Goal: Information Seeking & Learning: Compare options

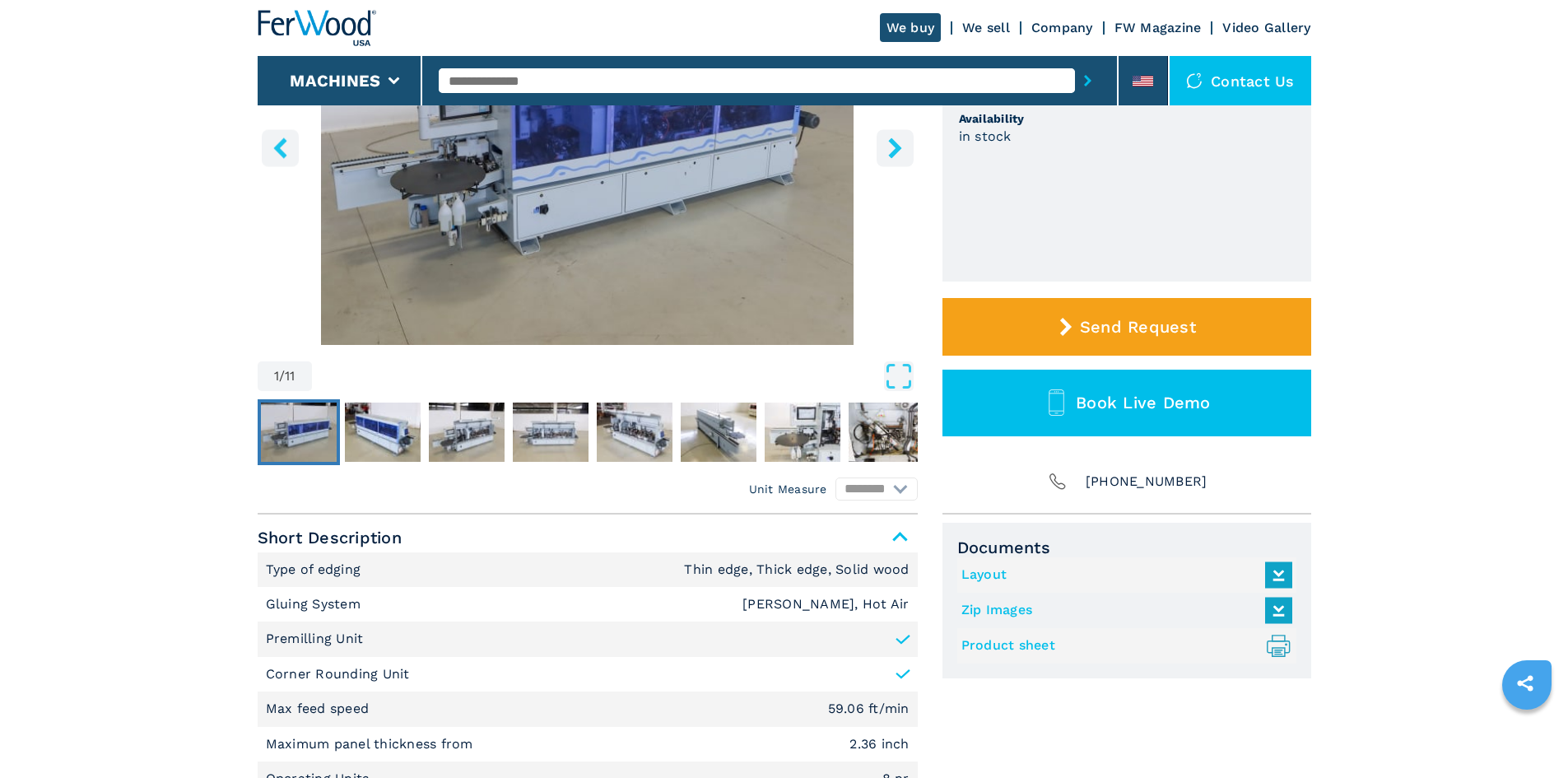
scroll to position [411, 0]
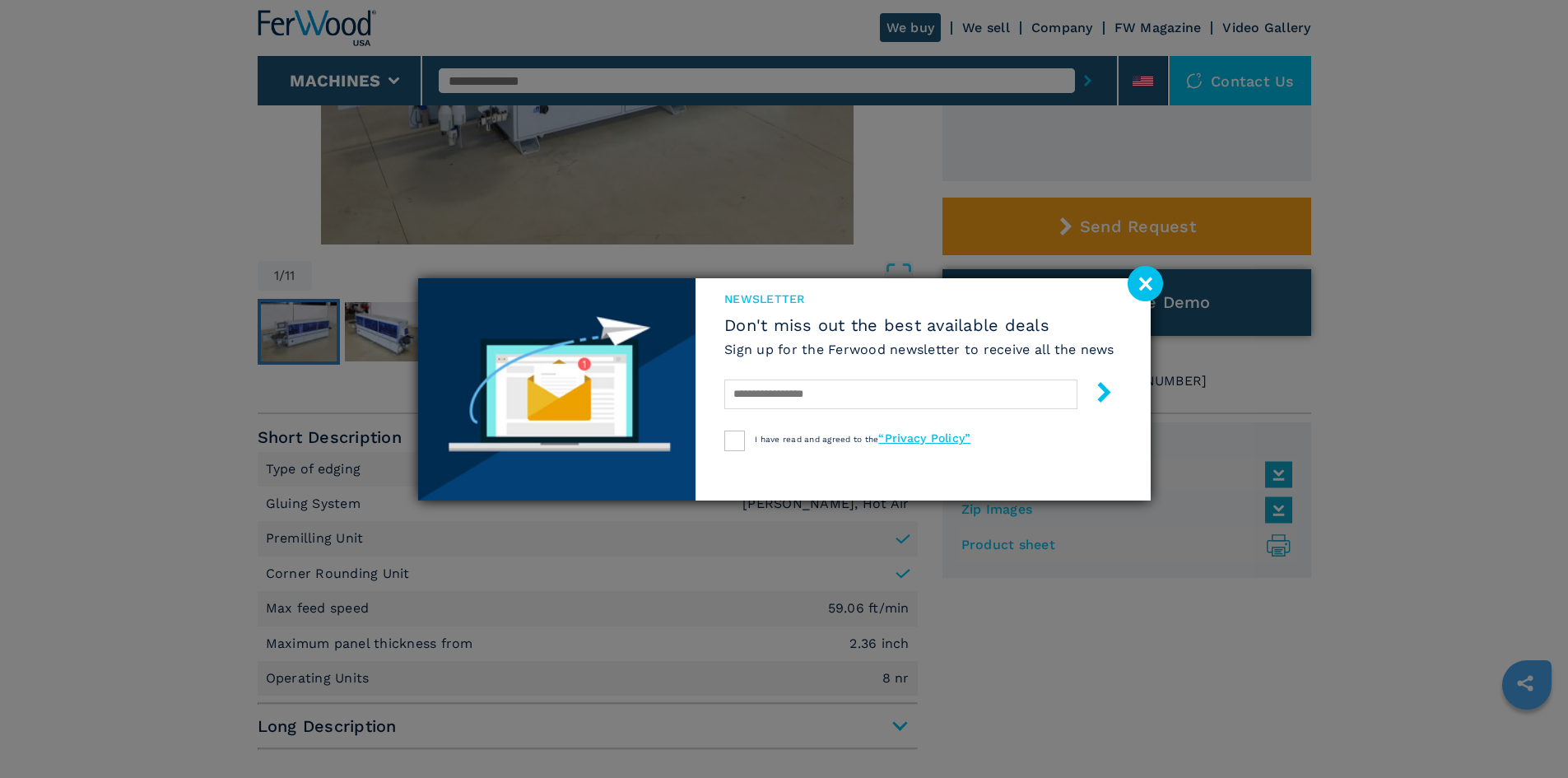
drag, startPoint x: 1147, startPoint y: 285, endPoint x: 1132, endPoint y: 290, distance: 15.8
click at [1147, 285] on image at bounding box center [1145, 283] width 35 height 35
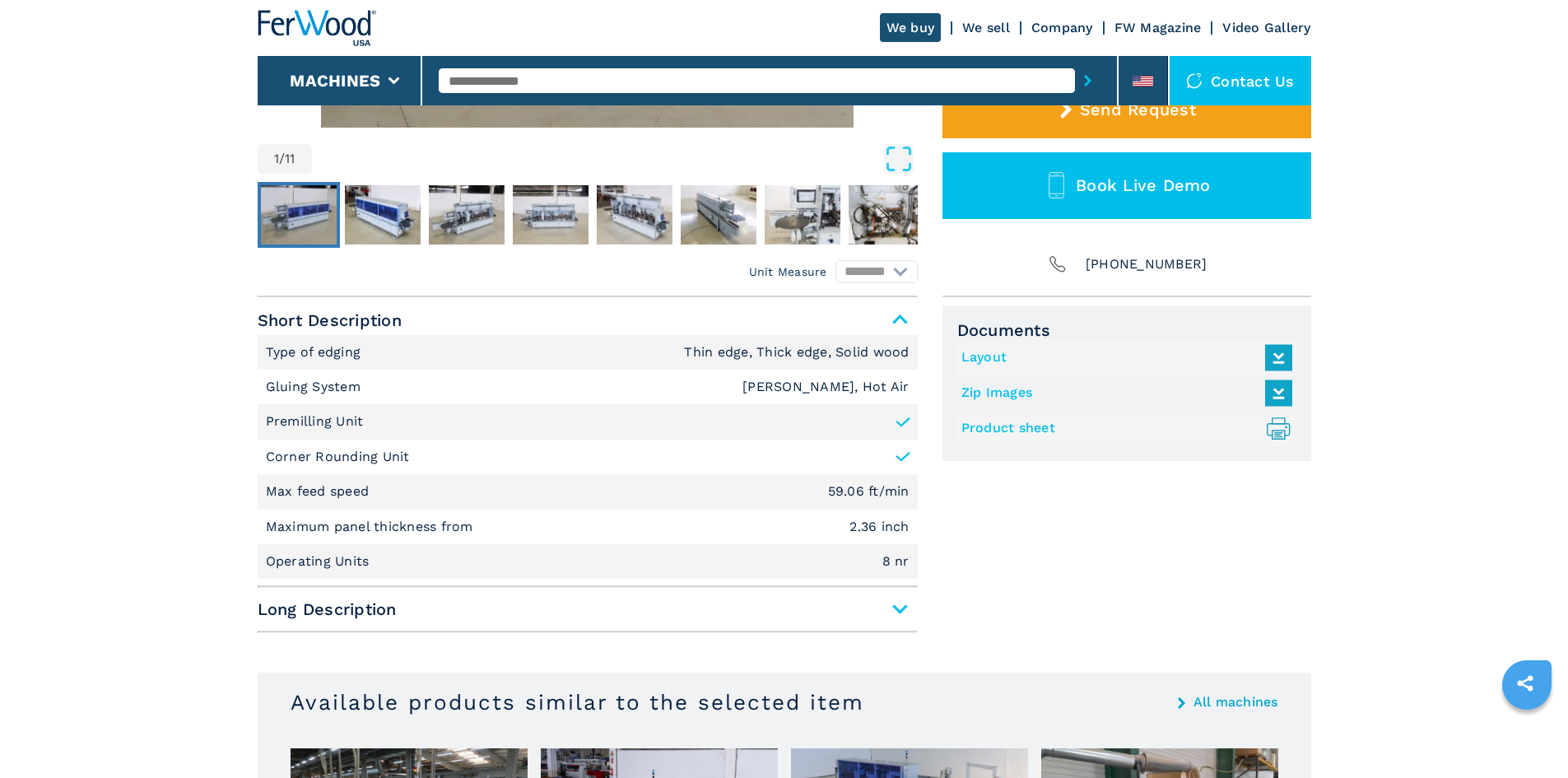
scroll to position [576, 0]
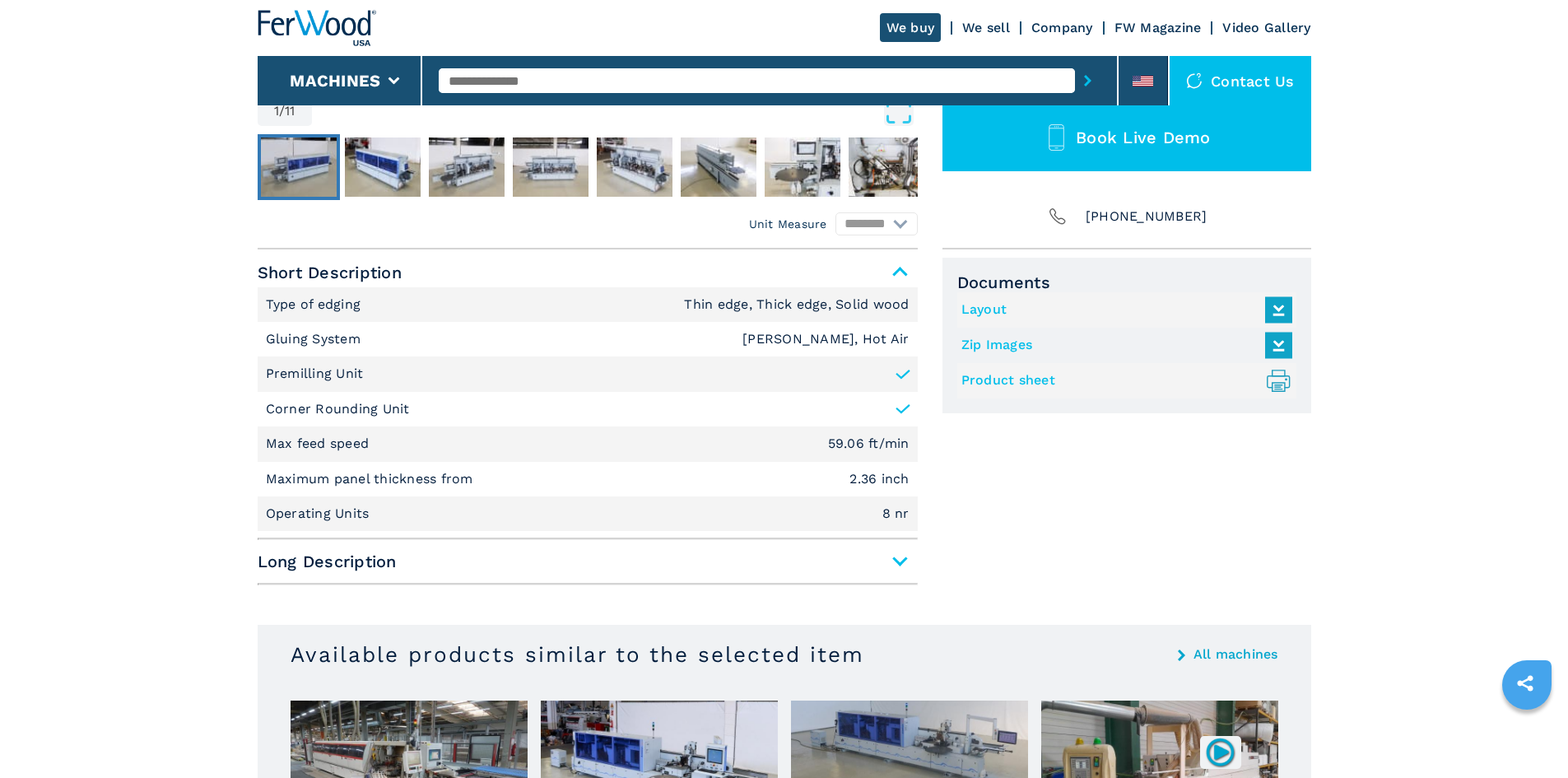
click at [900, 410] on icon at bounding box center [903, 408] width 16 height 16
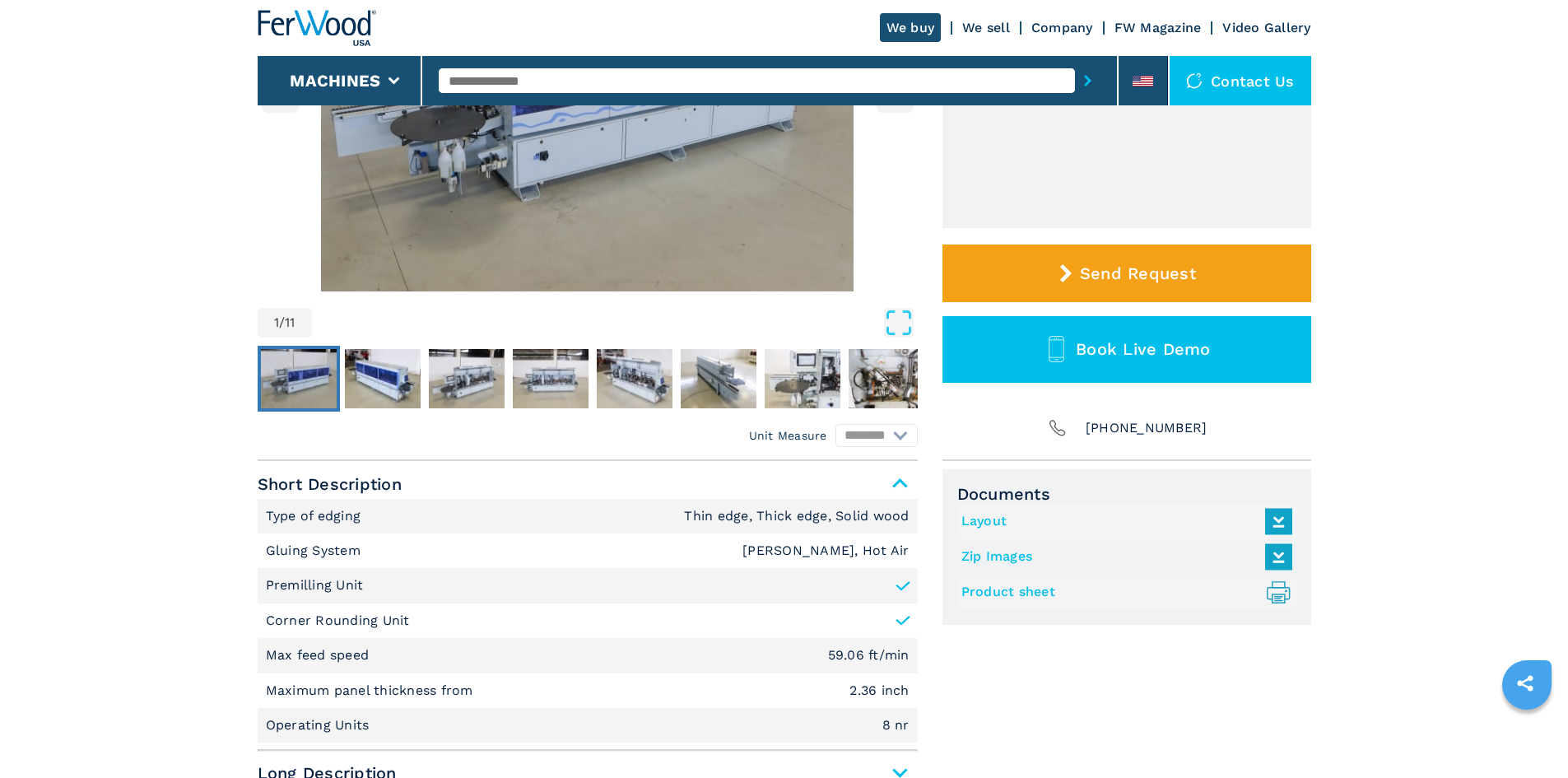
scroll to position [411, 0]
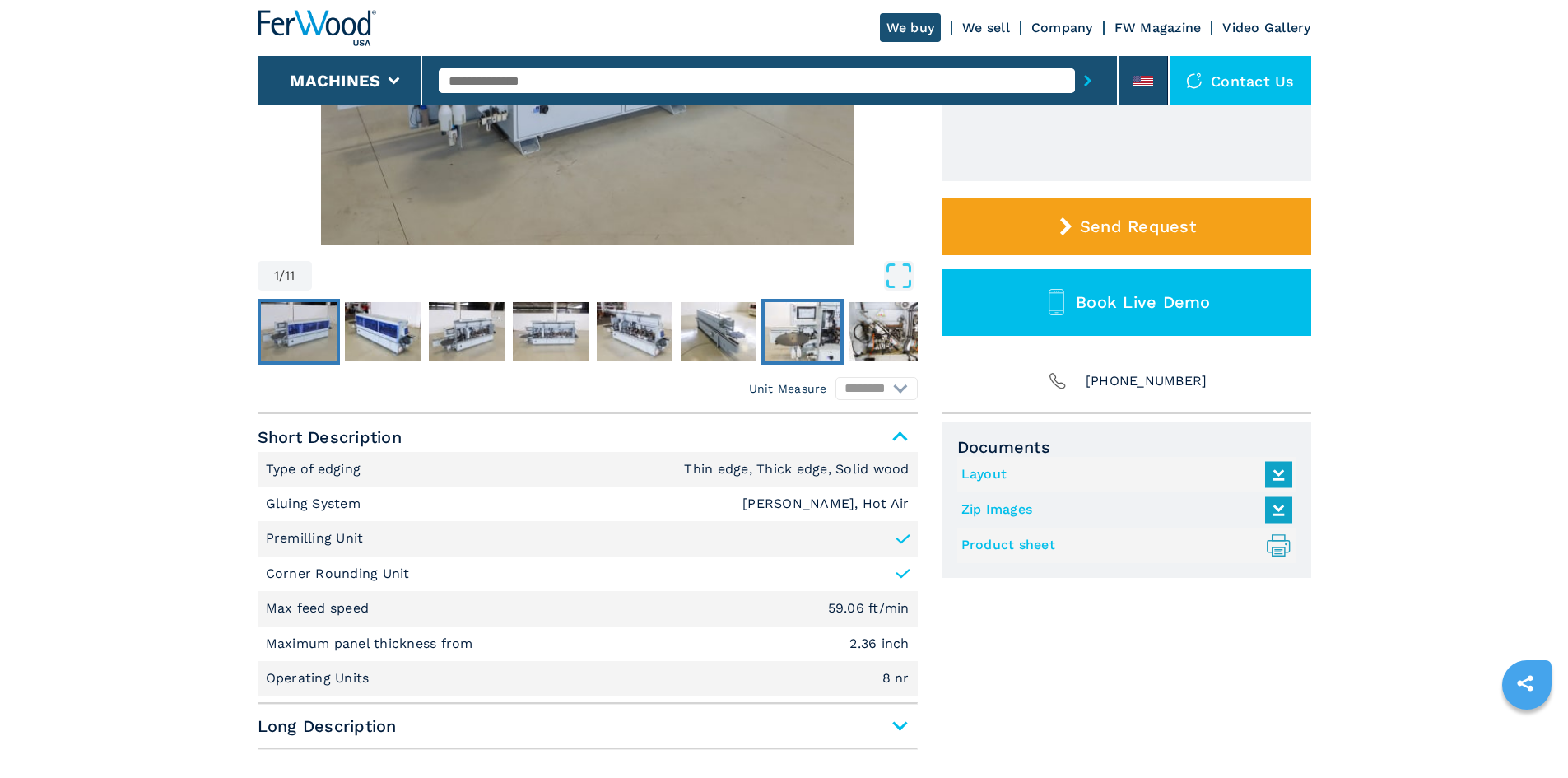
click at [803, 333] on img "Go to Slide 7" at bounding box center [802, 331] width 75 height 59
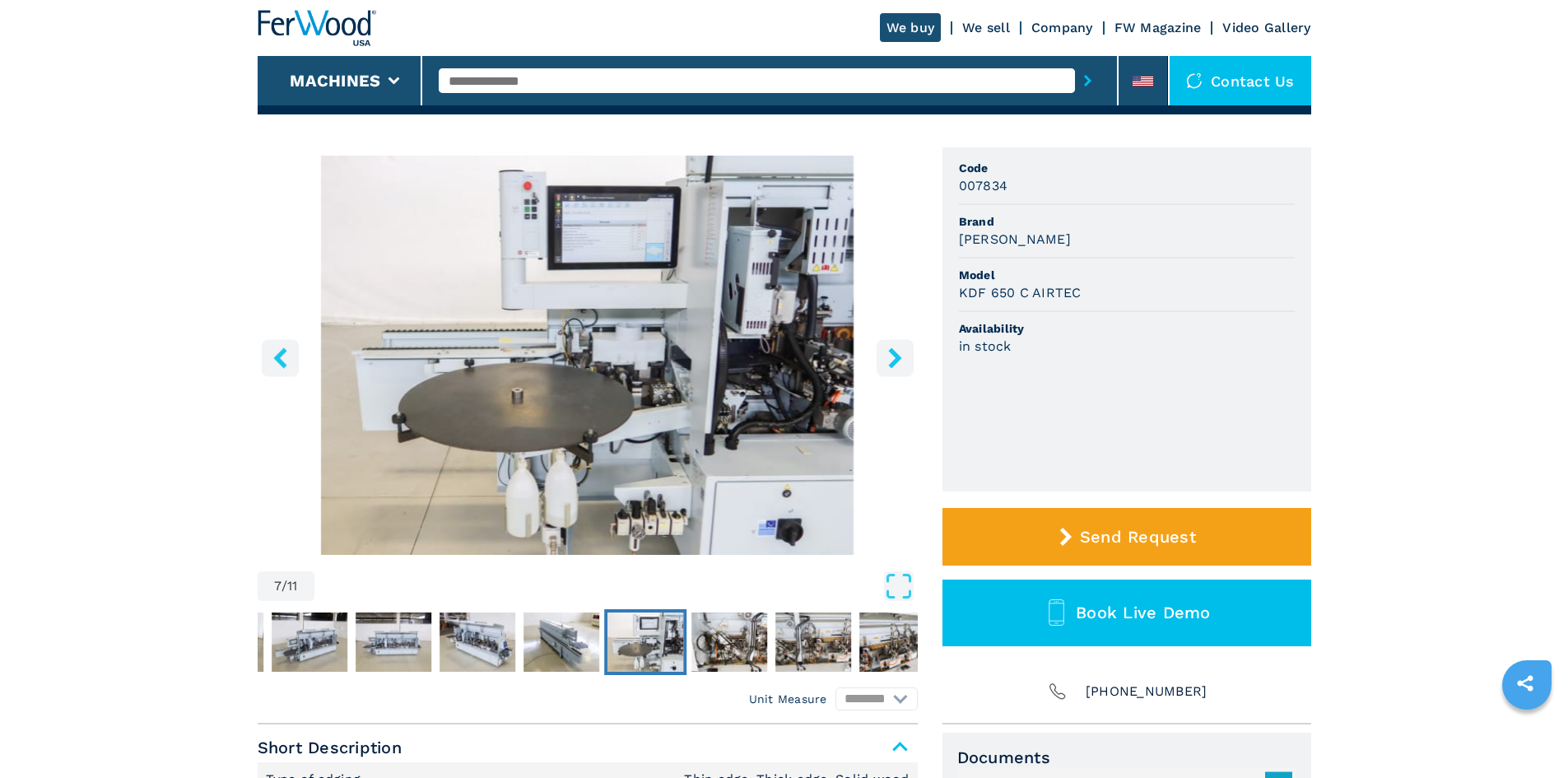
scroll to position [82, 0]
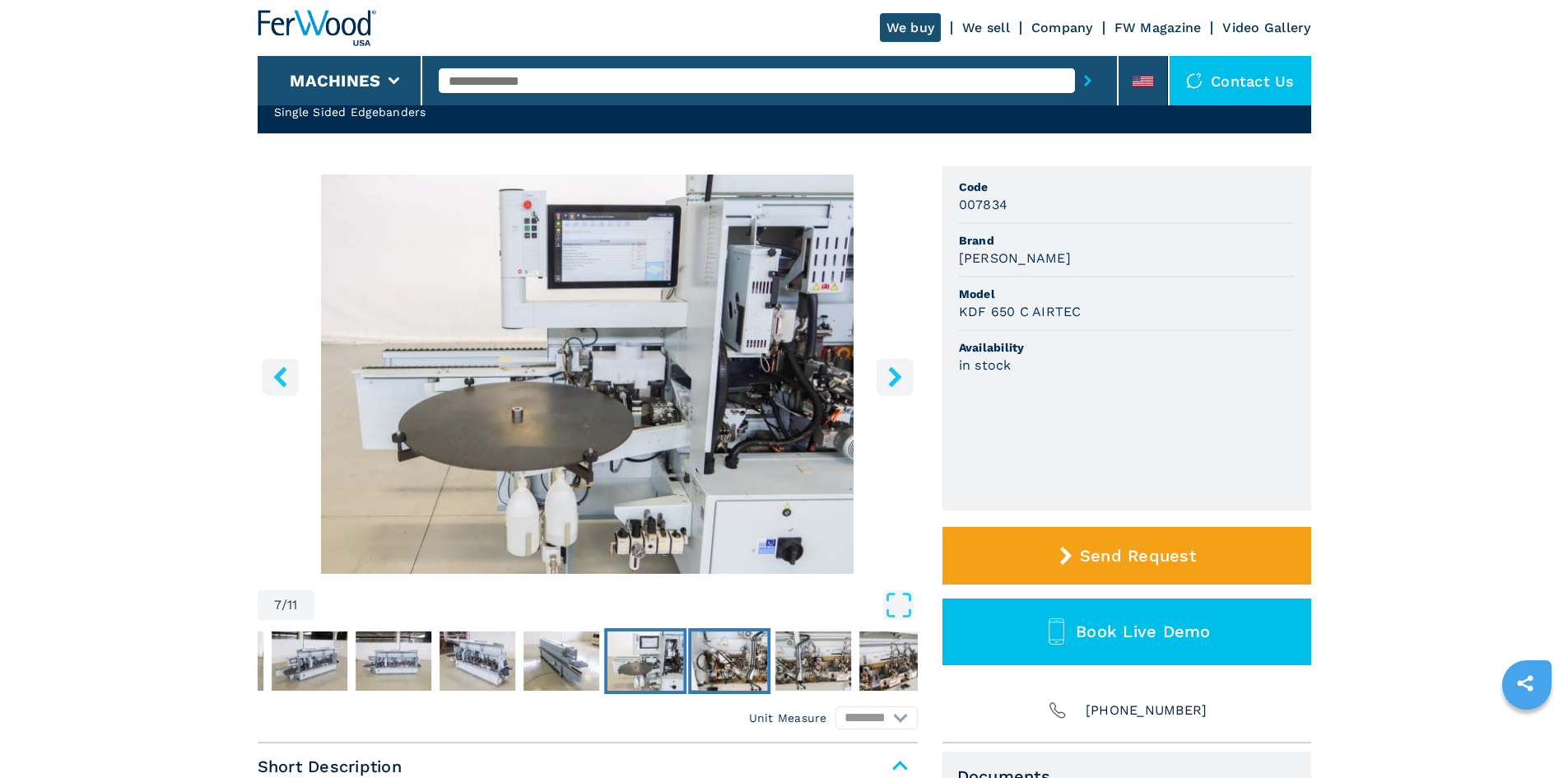
click at [729, 659] on img "Go to Slide 8" at bounding box center [729, 660] width 75 height 59
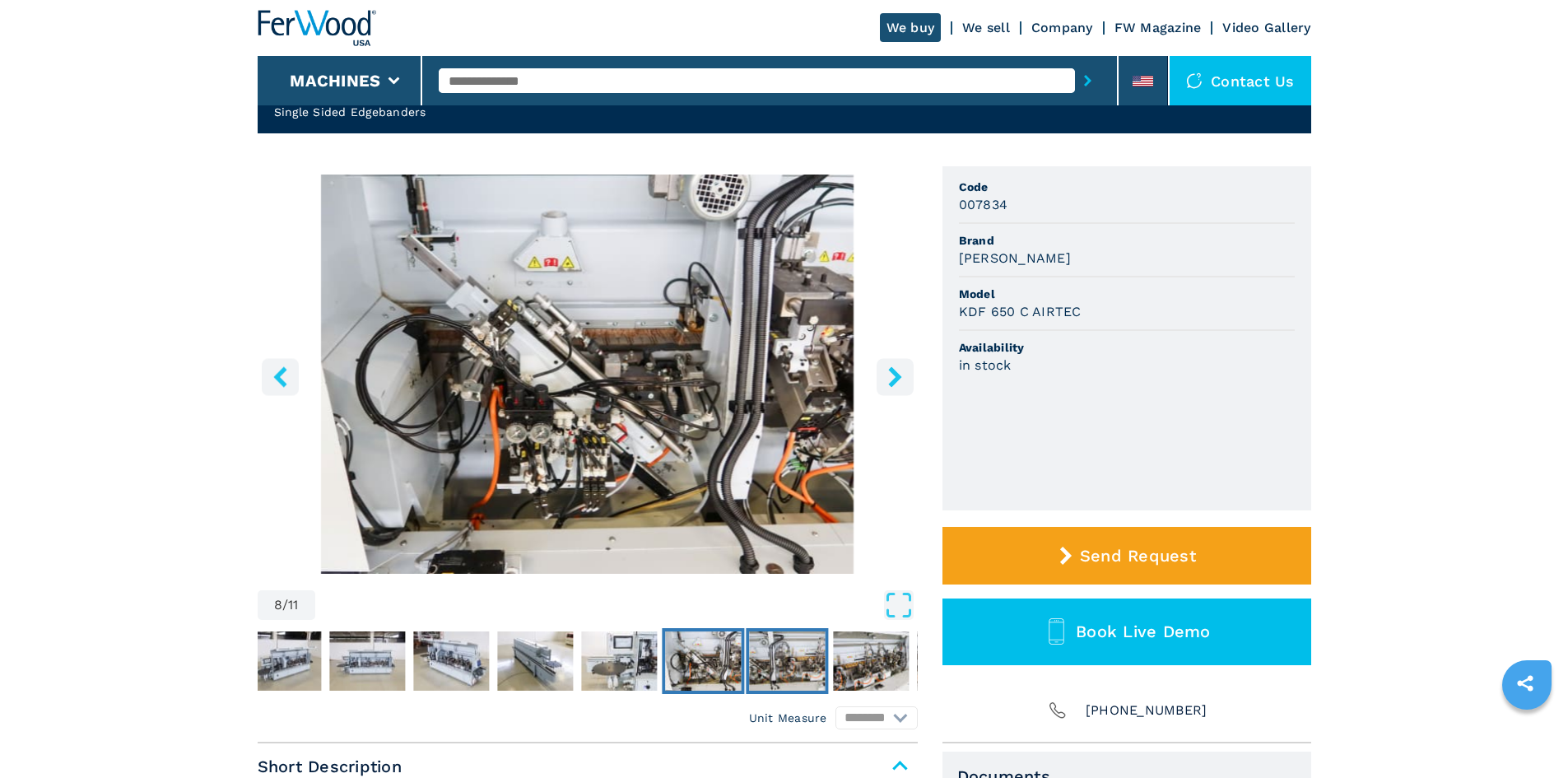
click at [779, 656] on img "Go to Slide 9" at bounding box center [786, 660] width 75 height 59
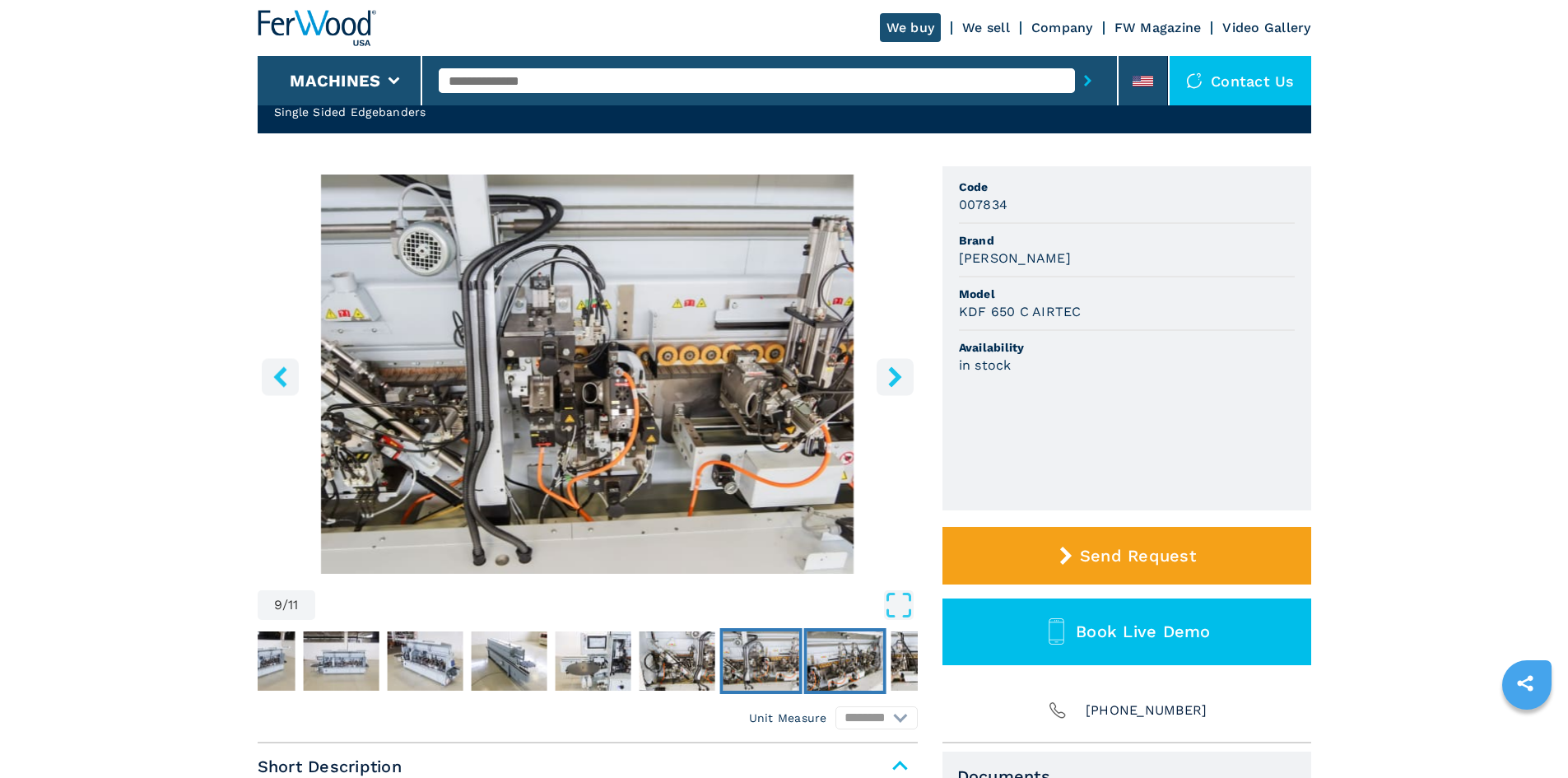
click at [827, 656] on img "Go to Slide 10" at bounding box center [844, 660] width 75 height 59
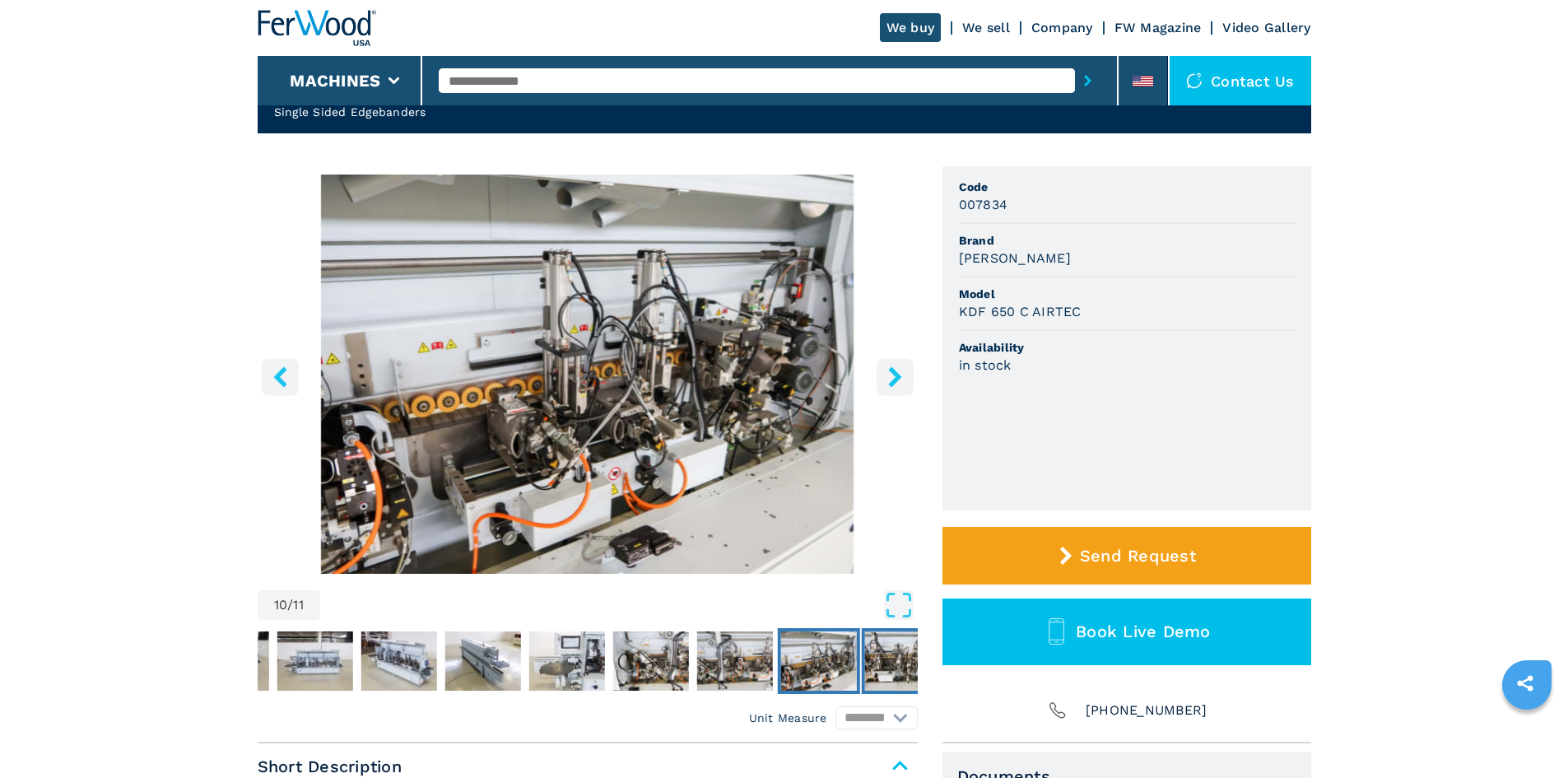
click at [886, 660] on img "Go to Slide 11" at bounding box center [901, 660] width 75 height 59
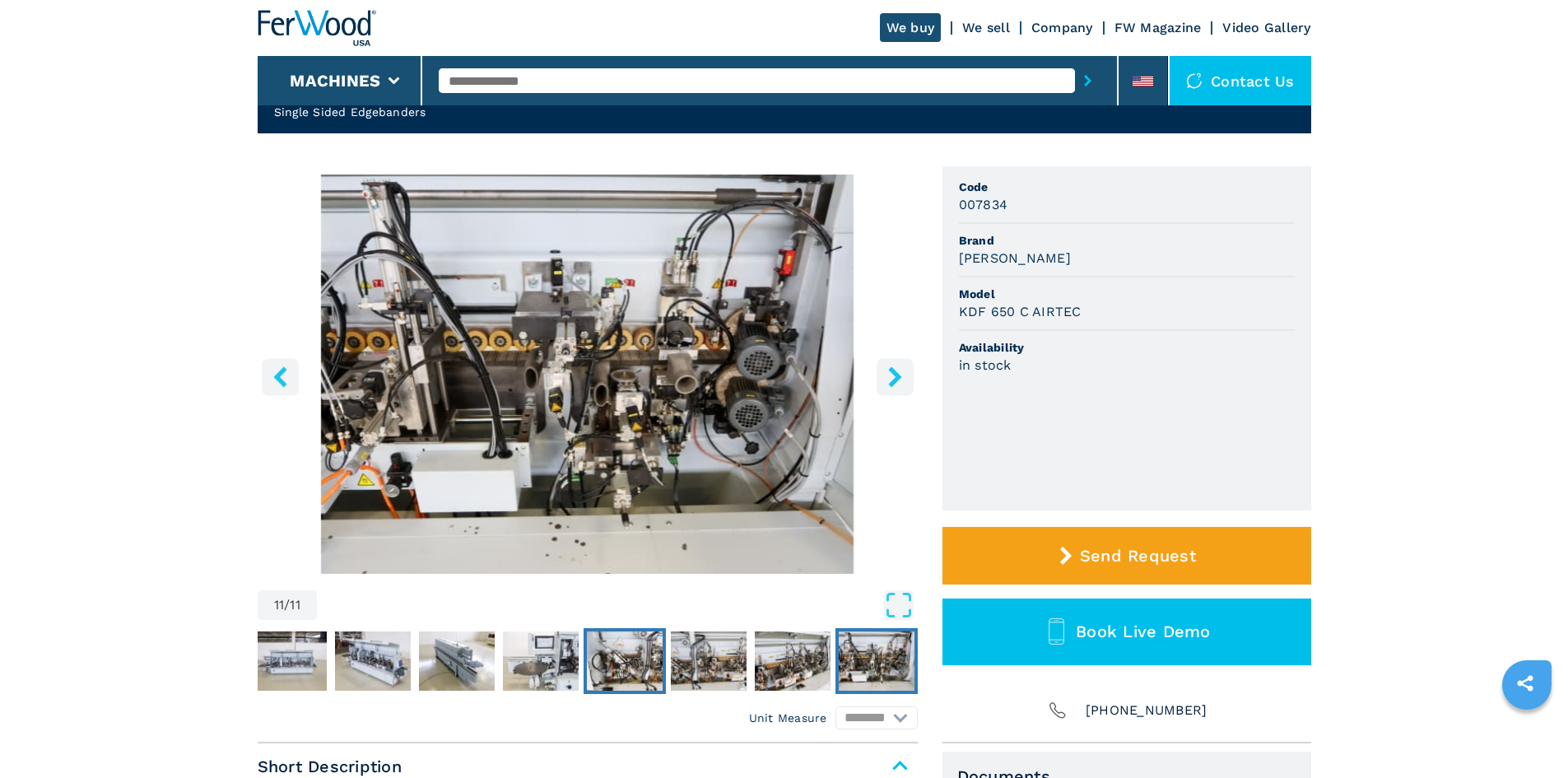
click at [643, 659] on img "Go to Slide 8" at bounding box center [624, 660] width 75 height 59
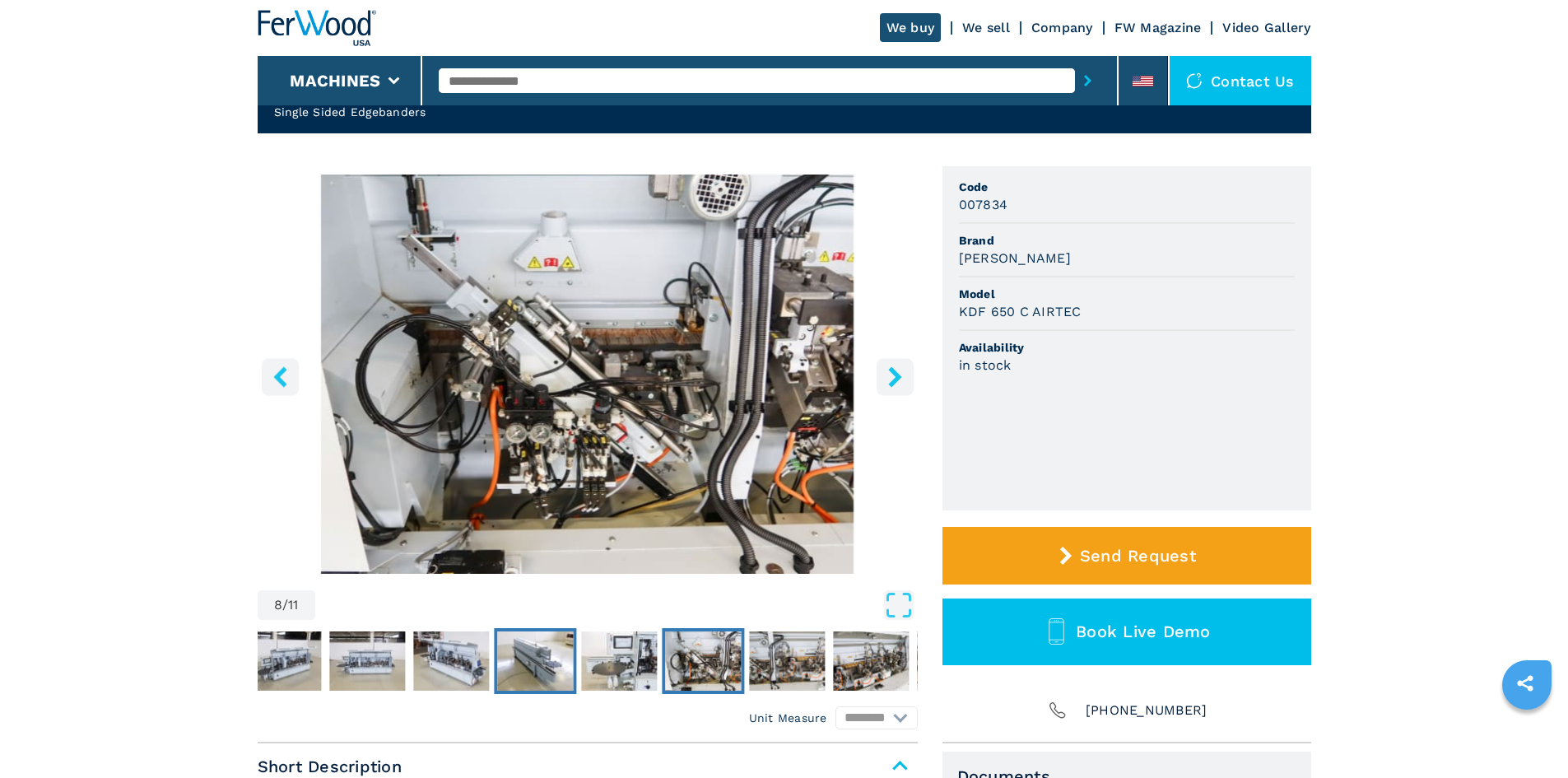
click at [565, 654] on img "Go to Slide 6" at bounding box center [534, 660] width 75 height 59
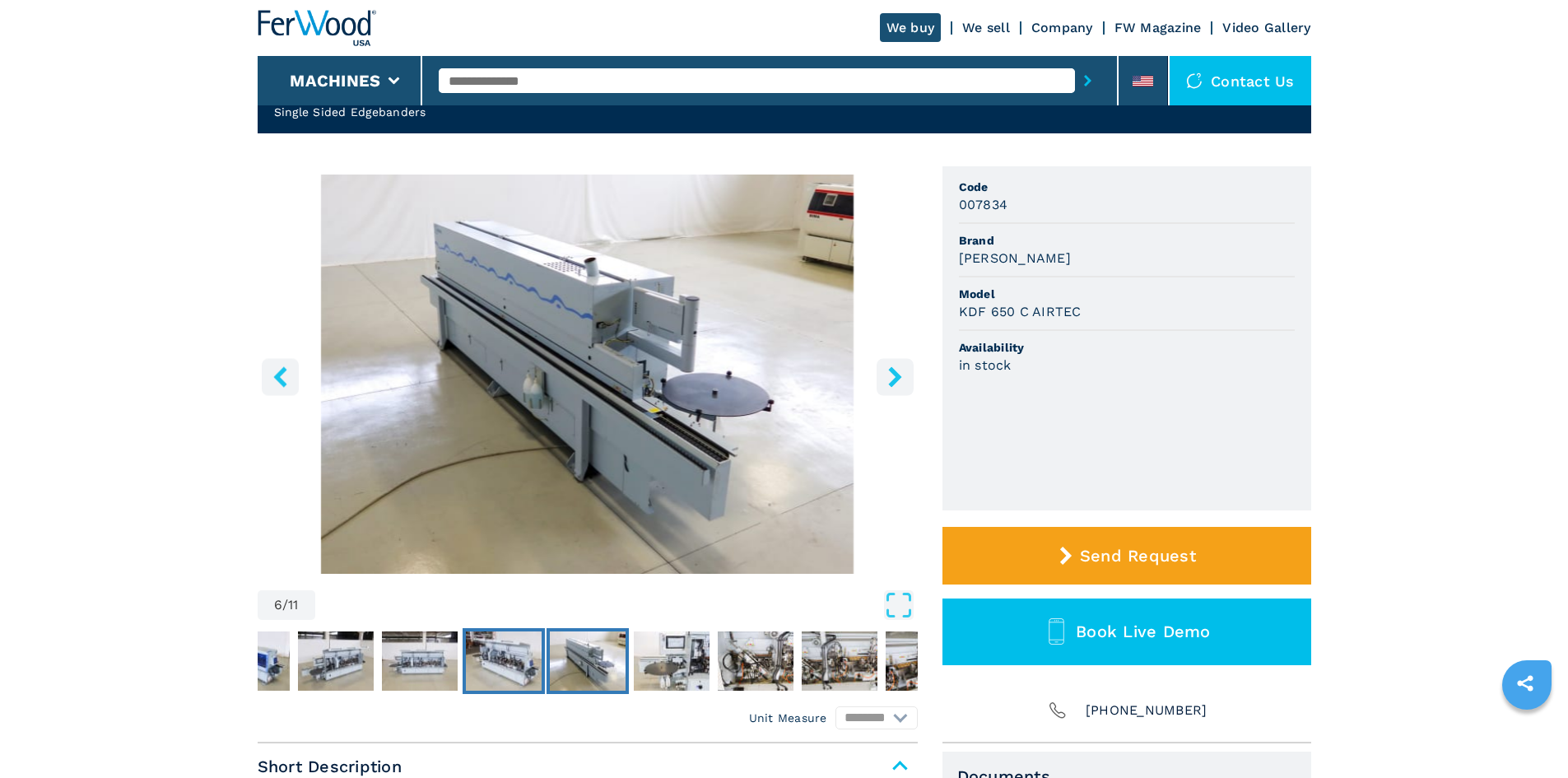
click at [473, 653] on img "Go to Slide 5" at bounding box center [503, 660] width 75 height 59
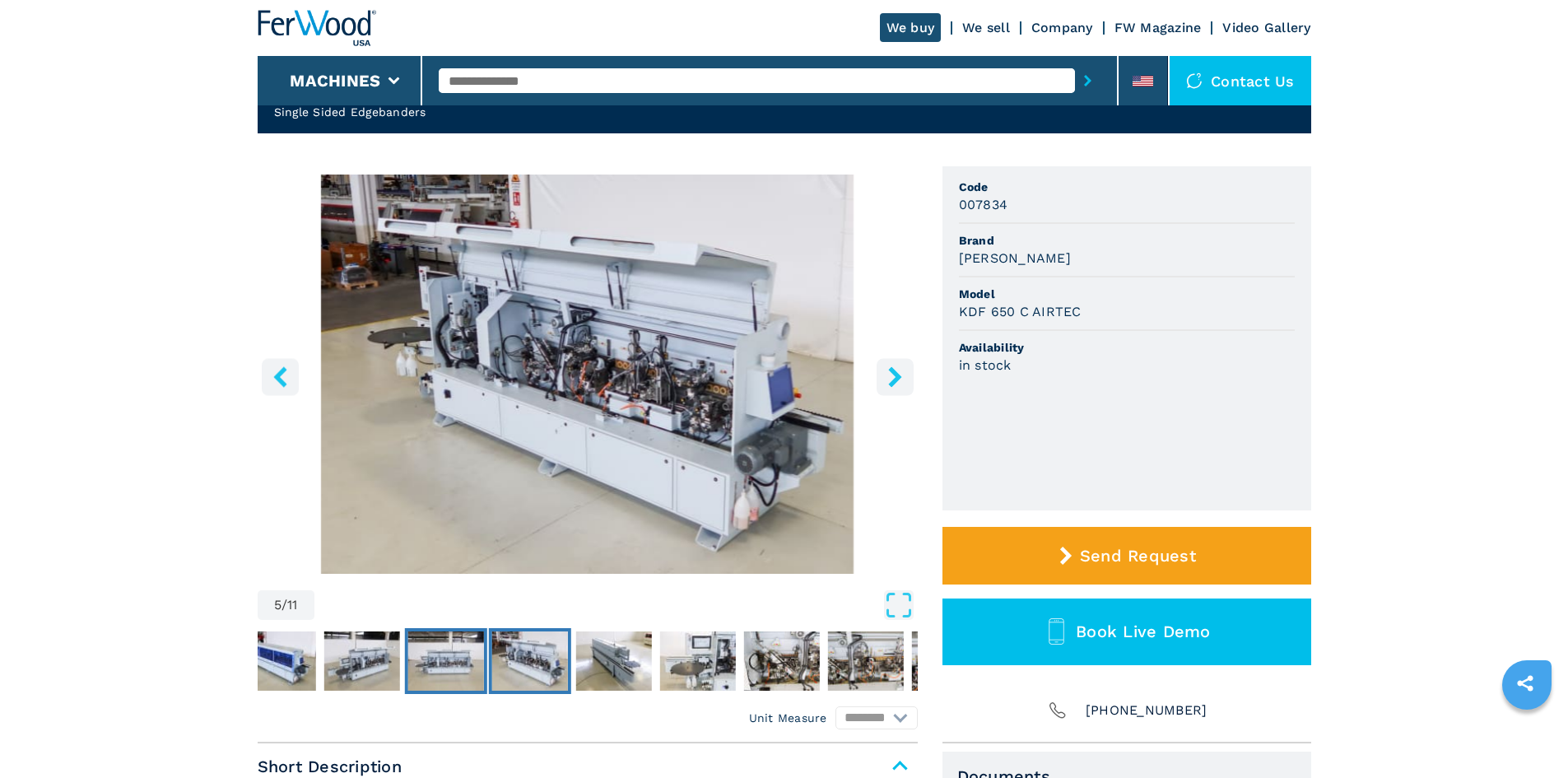
click at [417, 653] on img "Go to Slide 4" at bounding box center [445, 660] width 75 height 59
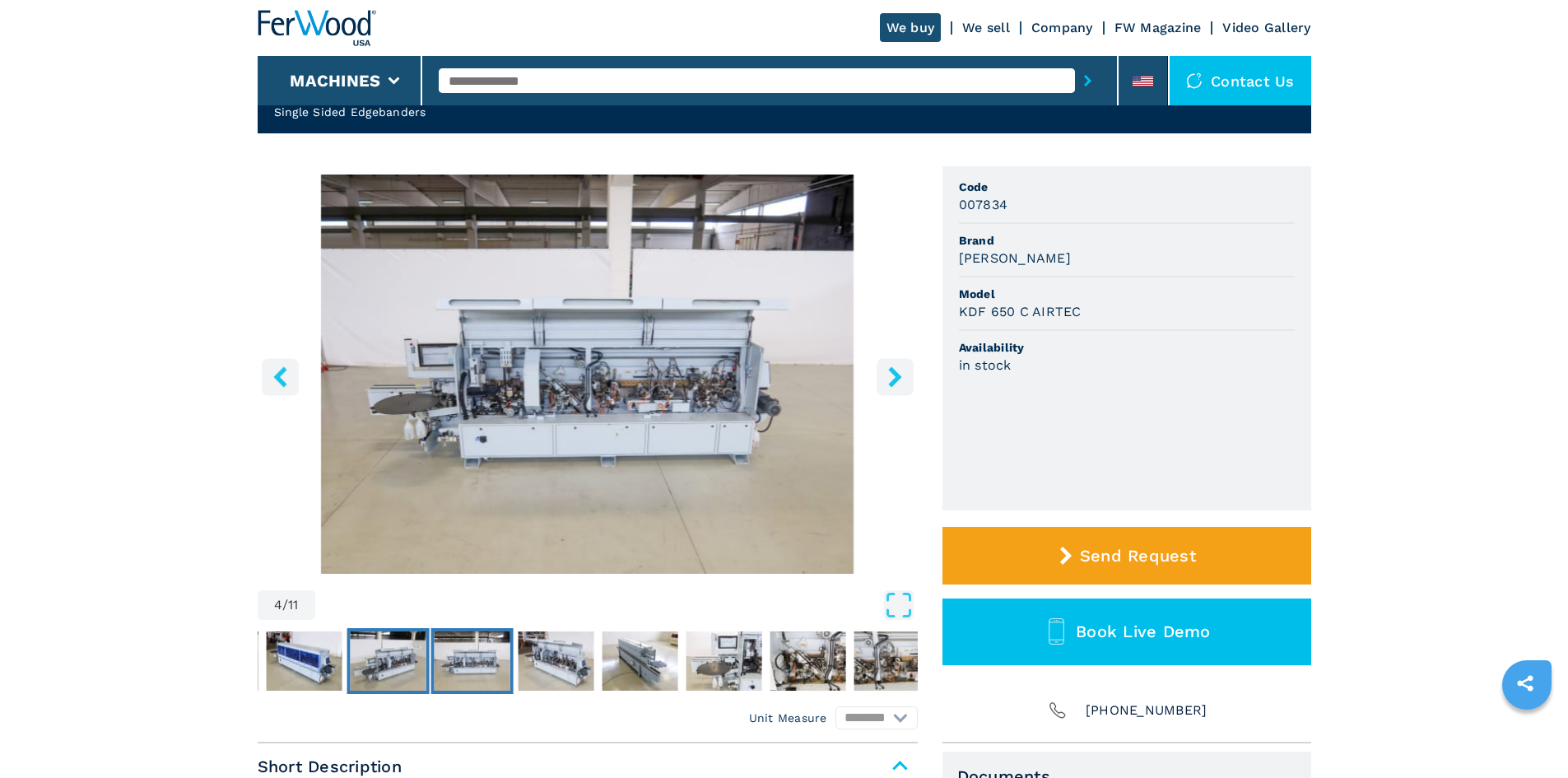
click at [376, 652] on img "Go to Slide 3" at bounding box center [387, 660] width 75 height 59
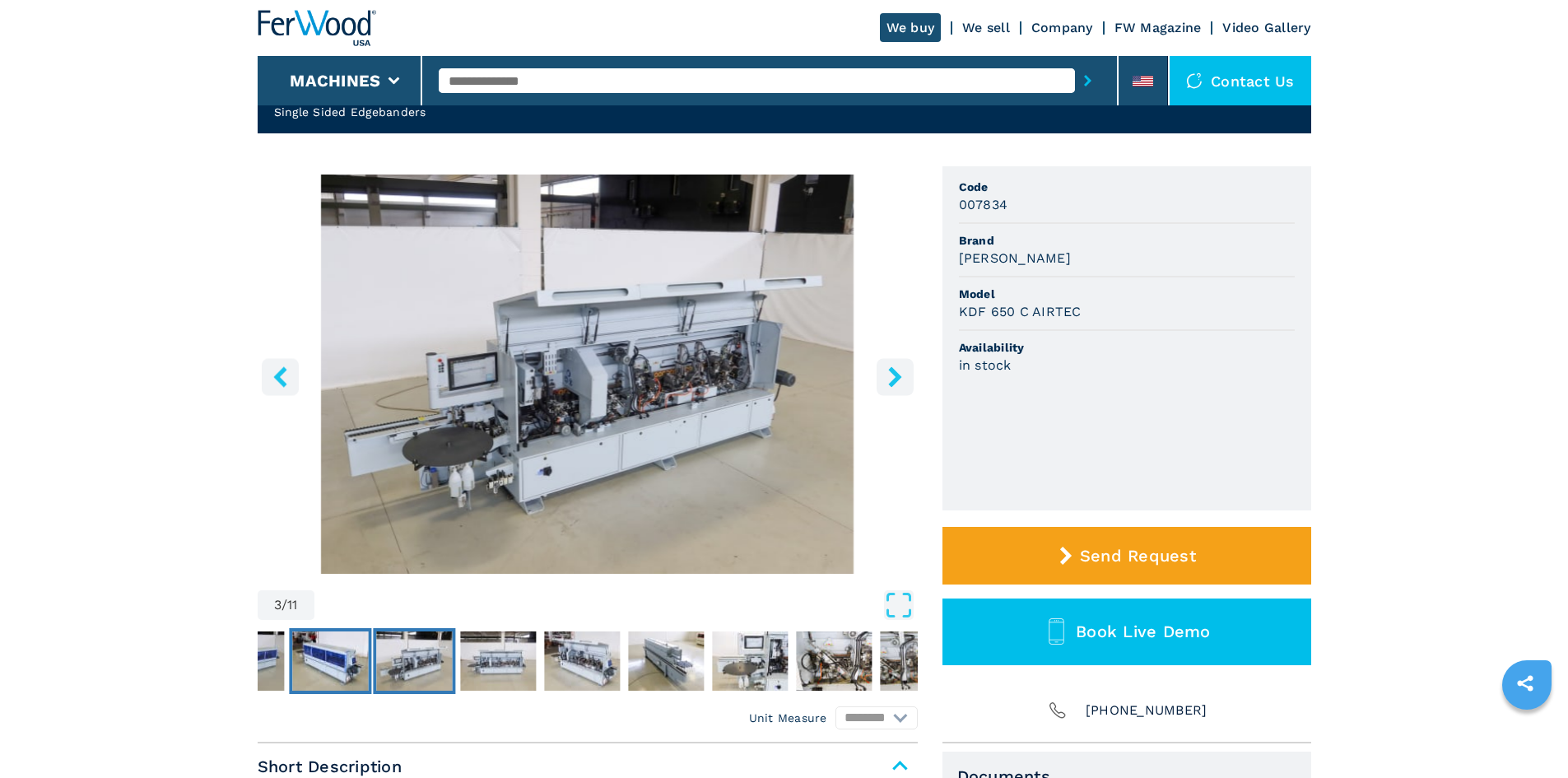
click at [326, 653] on img "Go to Slide 2" at bounding box center [330, 660] width 75 height 59
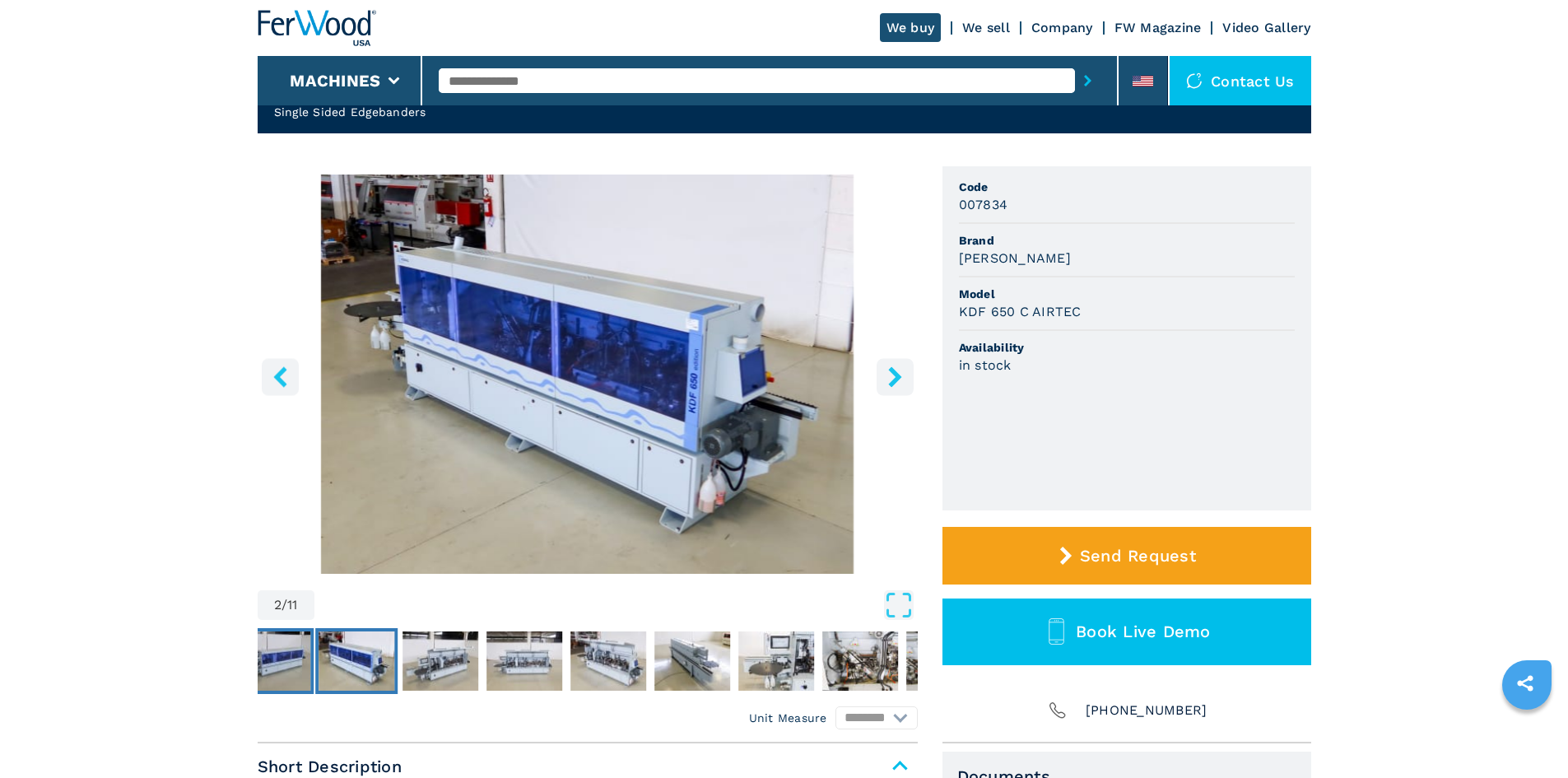
click at [287, 652] on img "Go to Slide 1" at bounding box center [272, 660] width 75 height 59
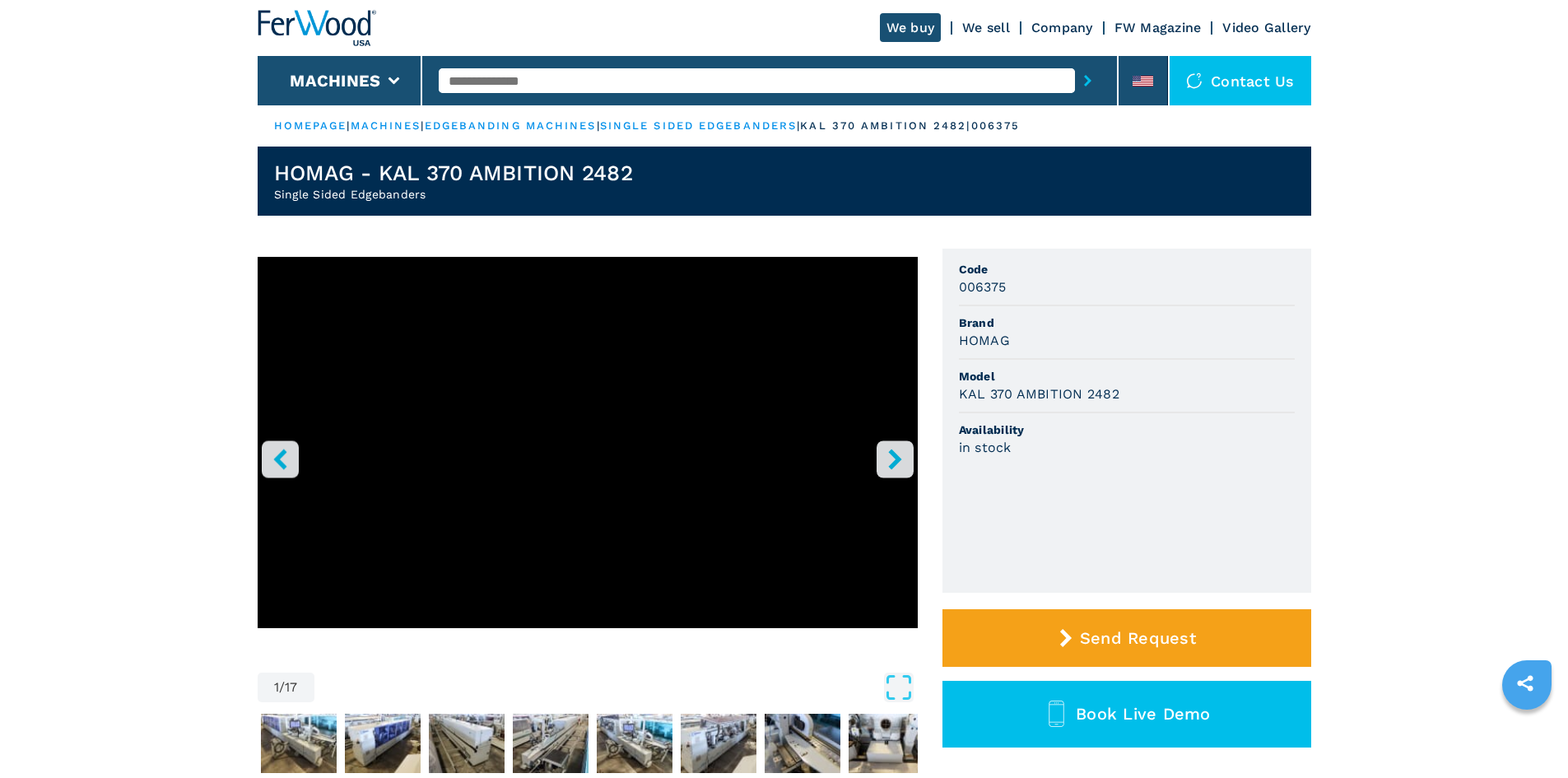
click at [897, 455] on icon "right-button" at bounding box center [894, 459] width 13 height 21
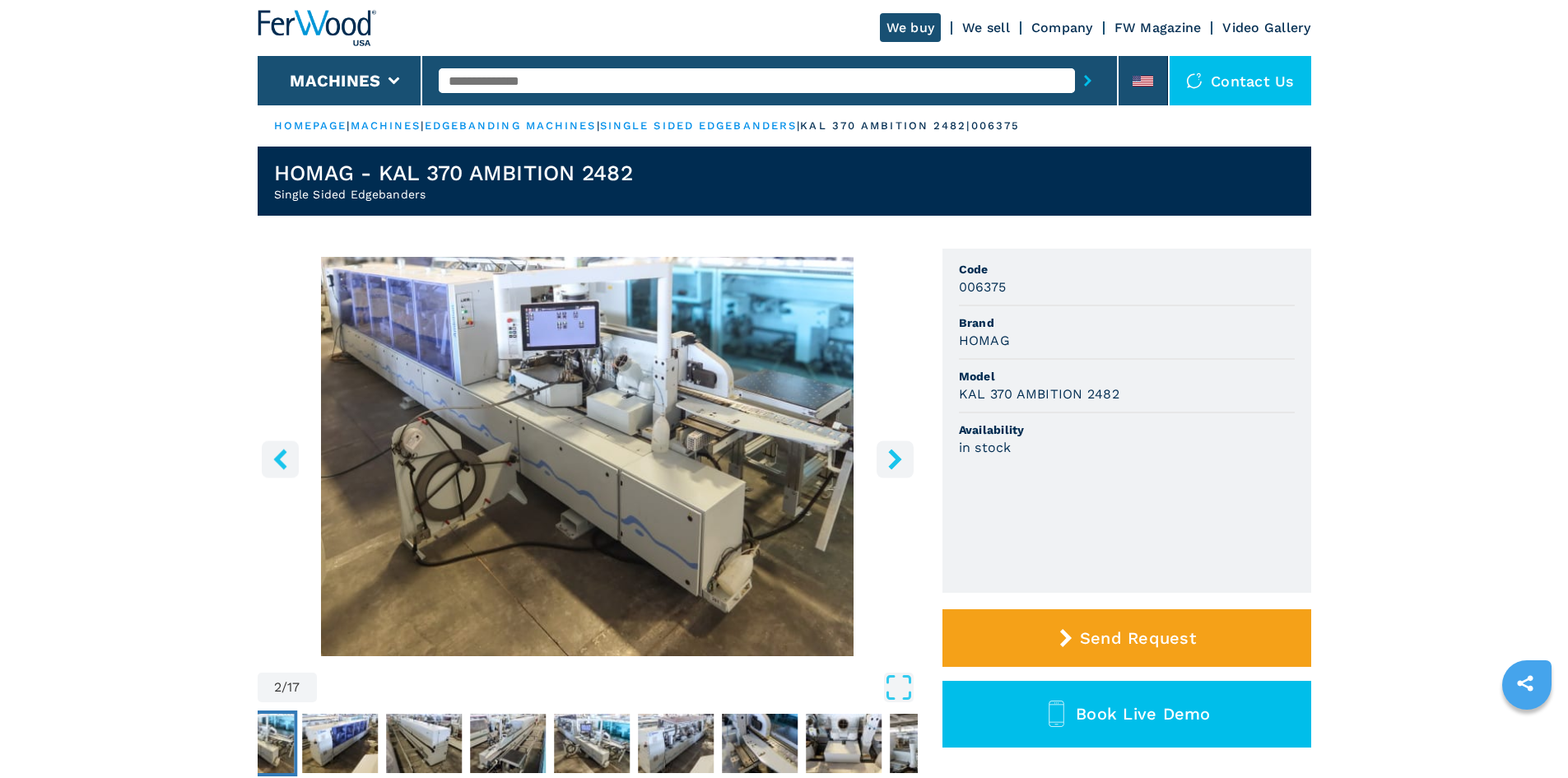
click at [897, 455] on icon "right-button" at bounding box center [894, 459] width 13 height 21
click at [897, 460] on icon "right-button" at bounding box center [894, 459] width 13 height 21
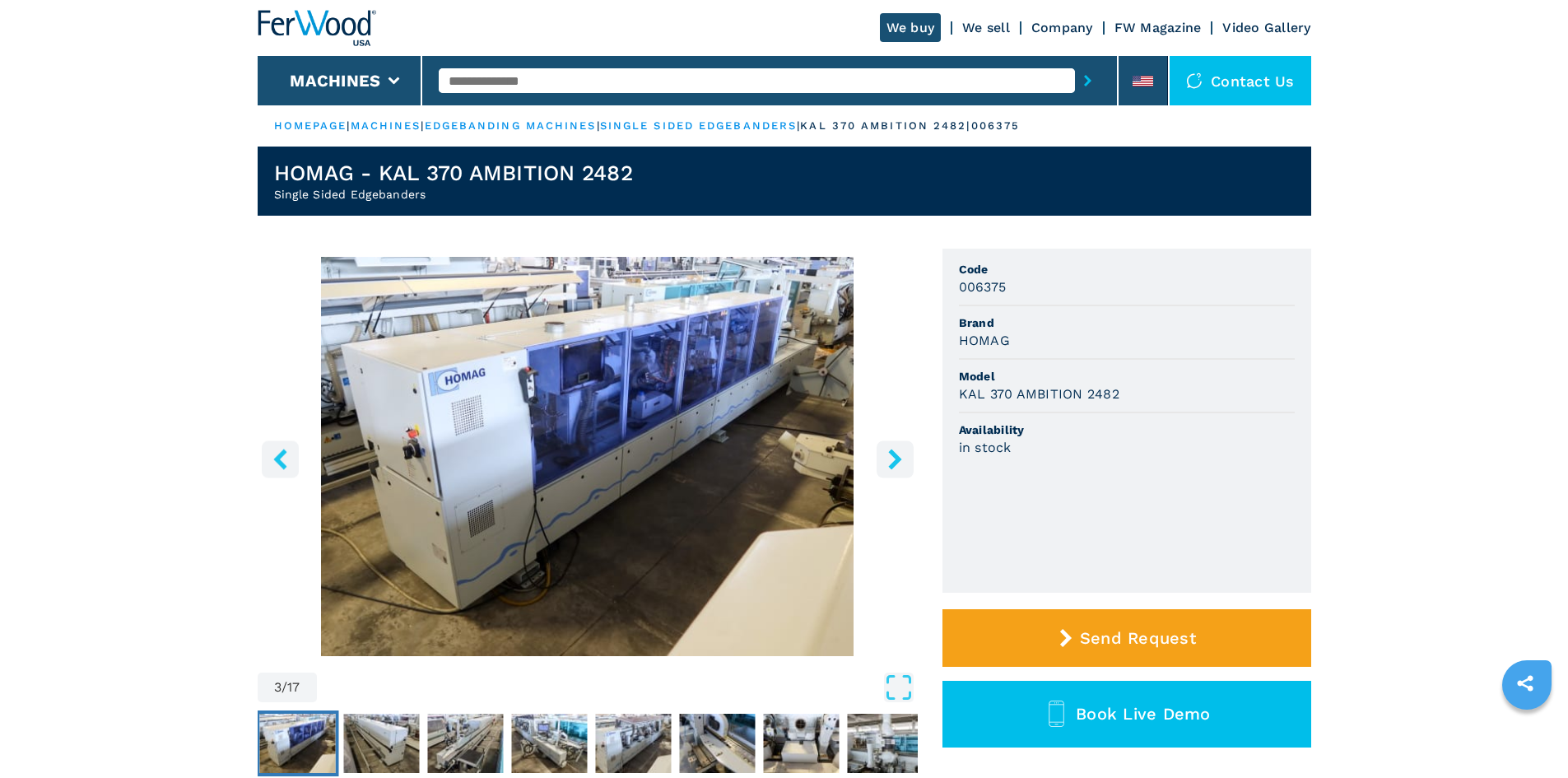
click at [896, 460] on icon "right-button" at bounding box center [894, 459] width 13 height 21
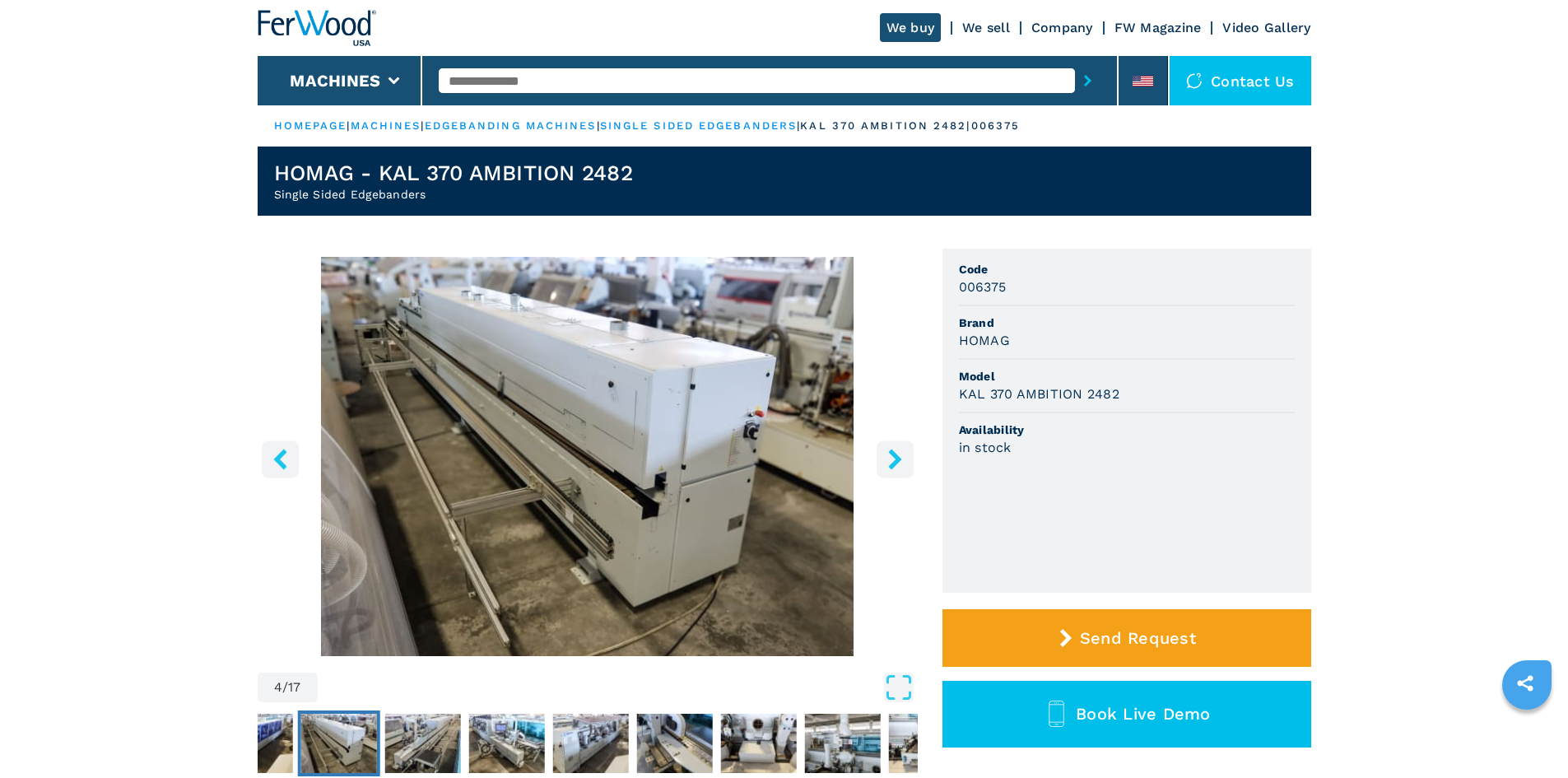
click at [896, 460] on icon "right-button" at bounding box center [894, 459] width 13 height 21
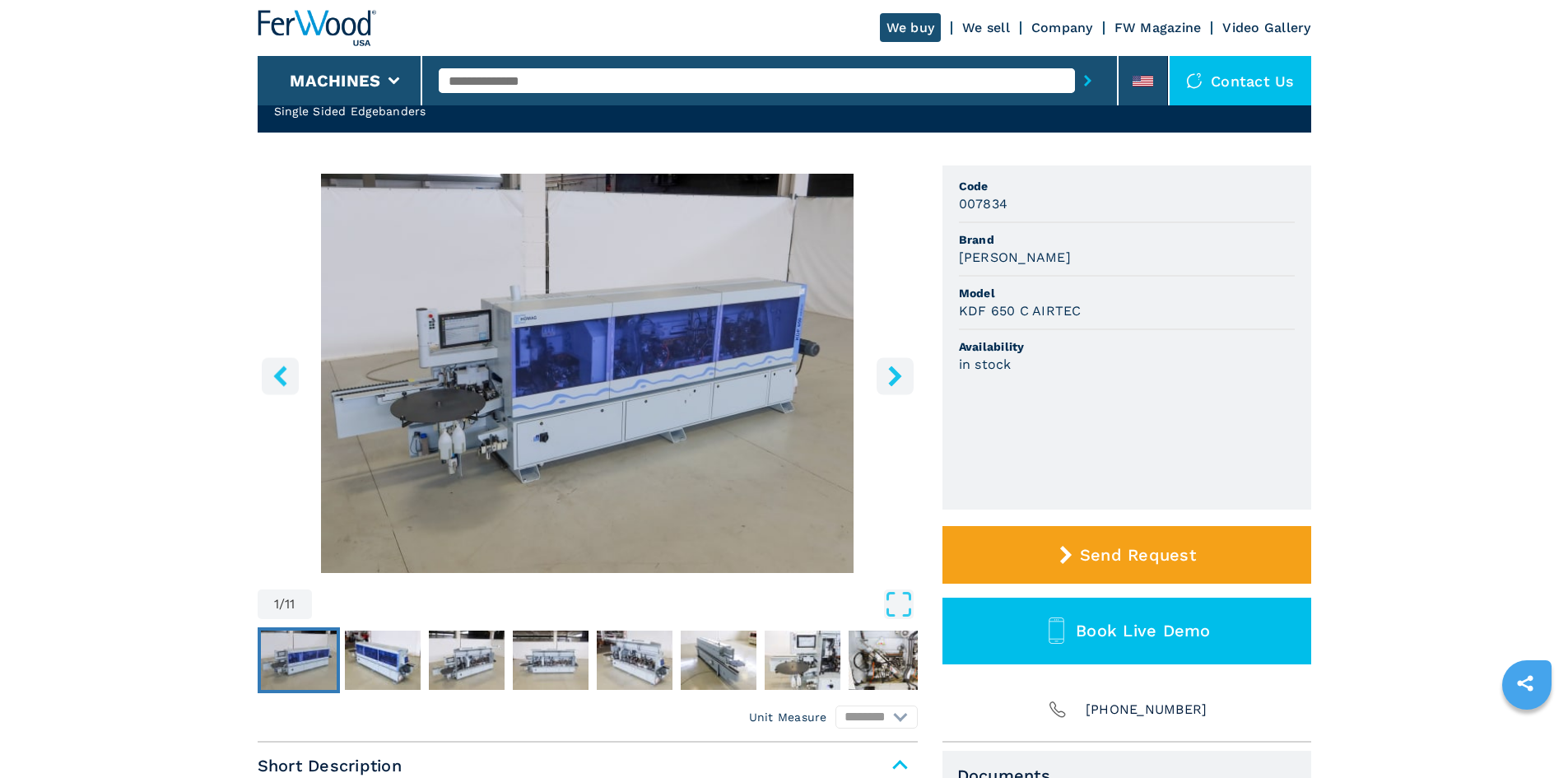
scroll to position [82, 0]
click at [899, 383] on icon "right-button" at bounding box center [895, 376] width 21 height 21
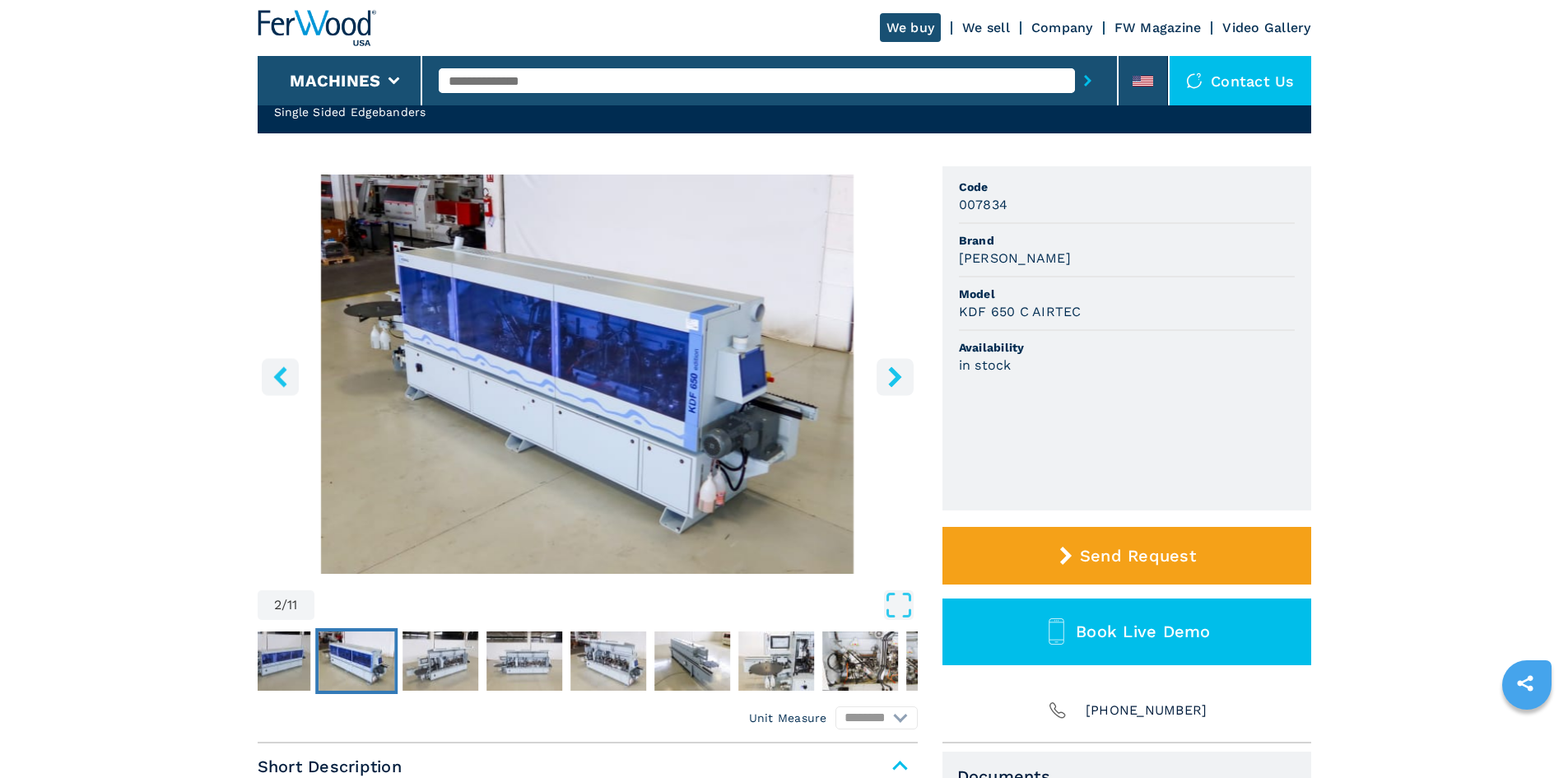
click at [899, 383] on icon "right-button" at bounding box center [895, 376] width 21 height 21
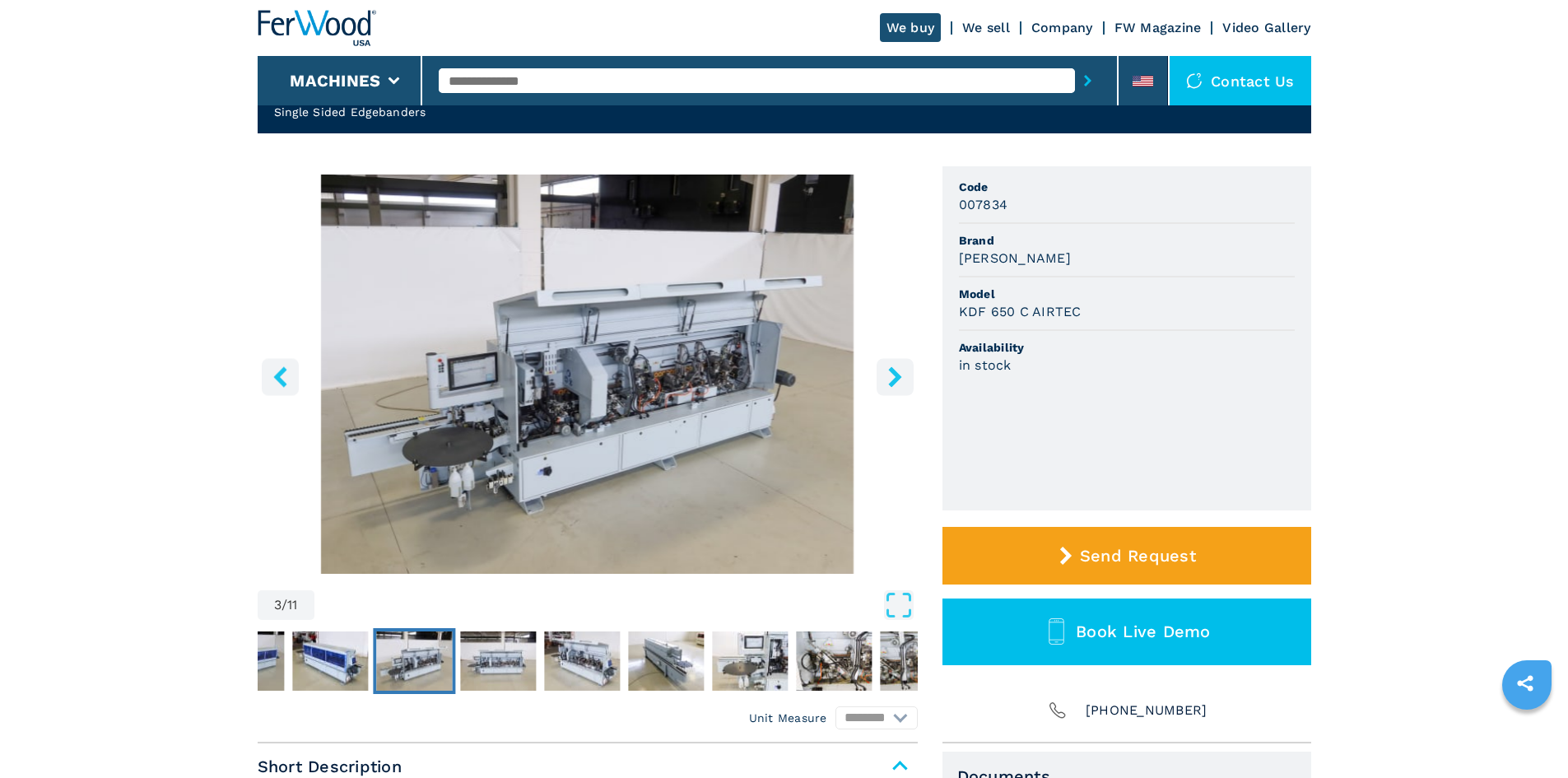
click at [899, 383] on icon "right-button" at bounding box center [895, 376] width 21 height 21
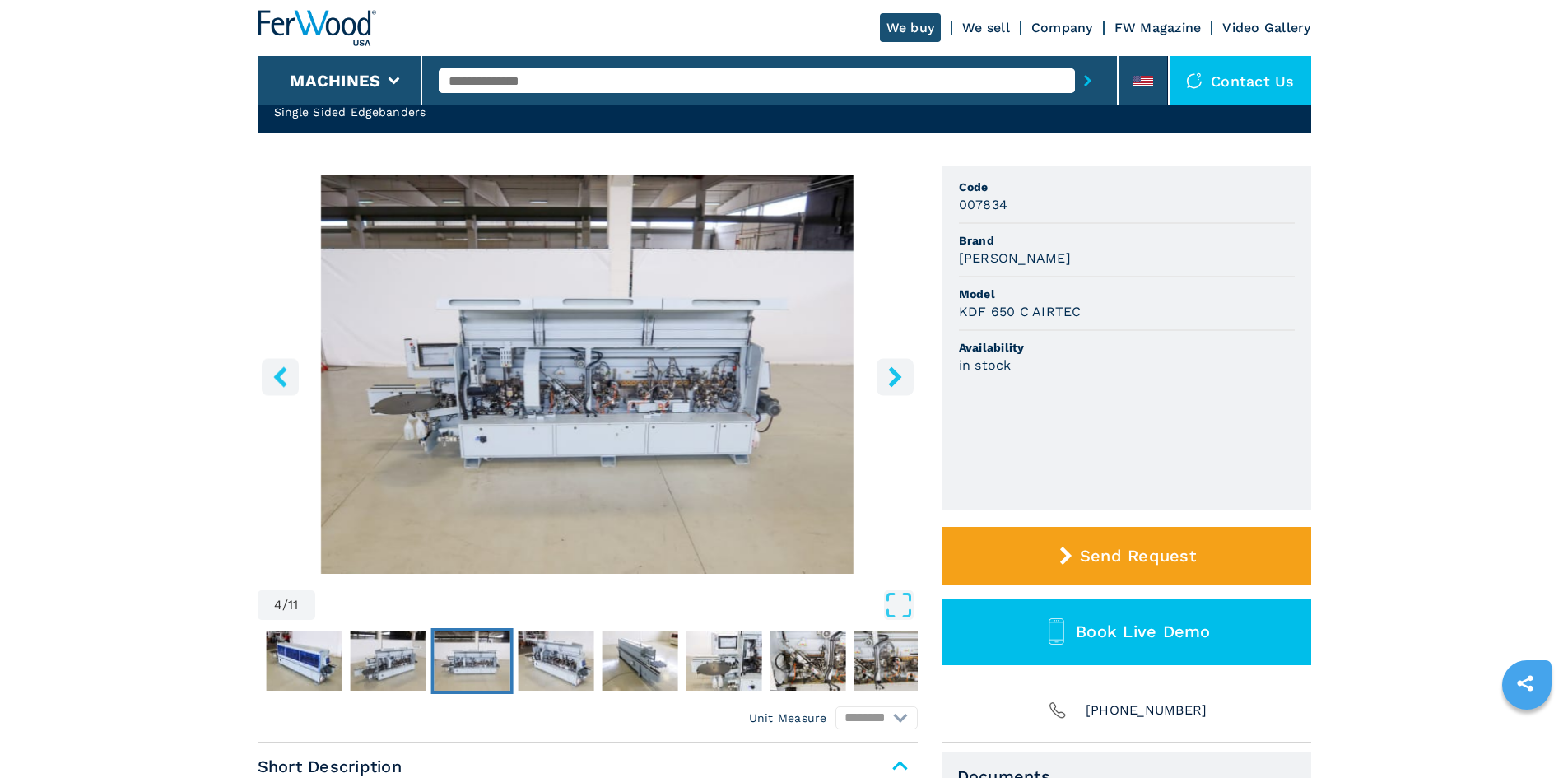
click at [899, 383] on icon "right-button" at bounding box center [895, 376] width 21 height 21
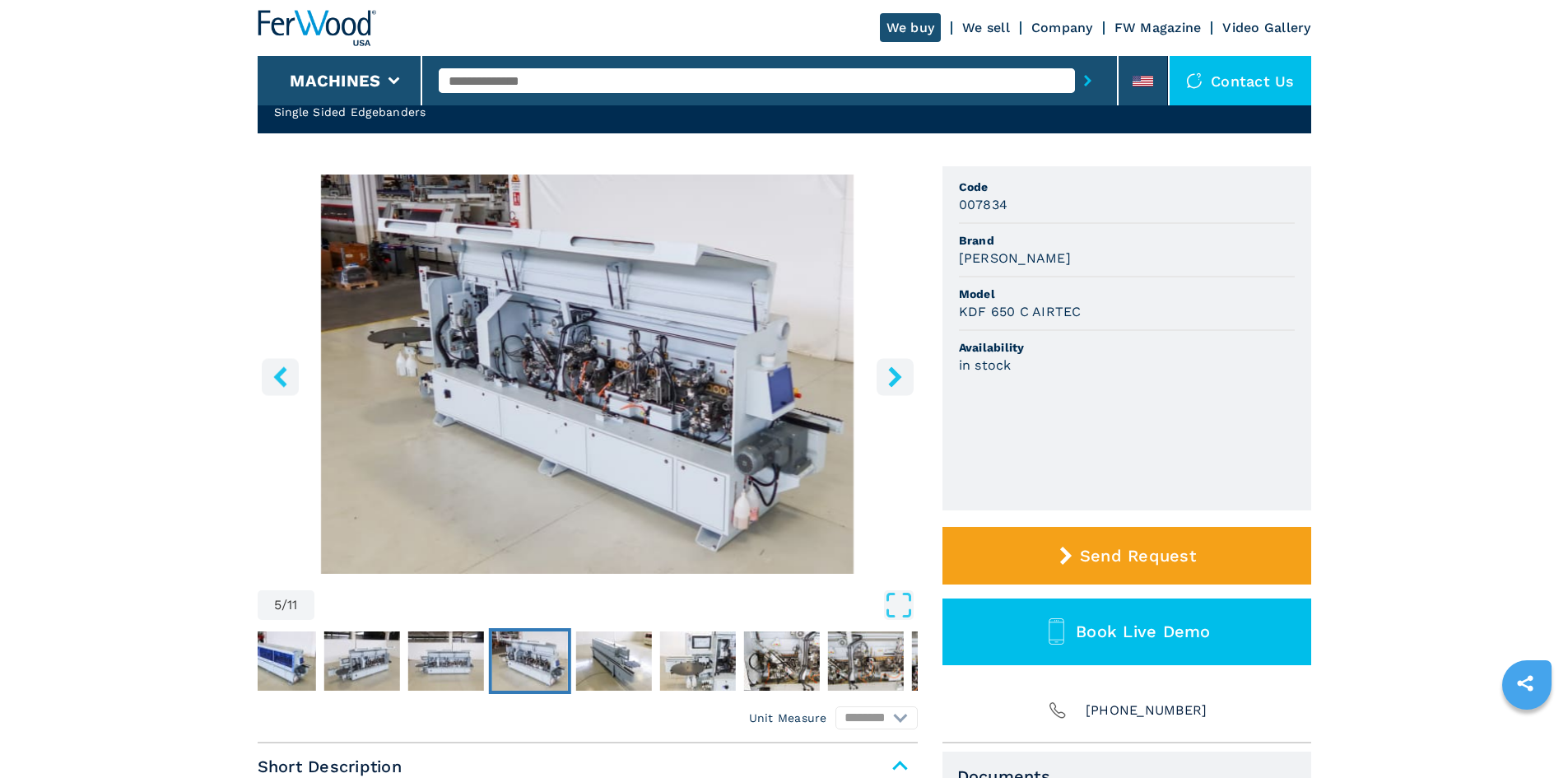
click at [899, 383] on icon "right-button" at bounding box center [895, 376] width 21 height 21
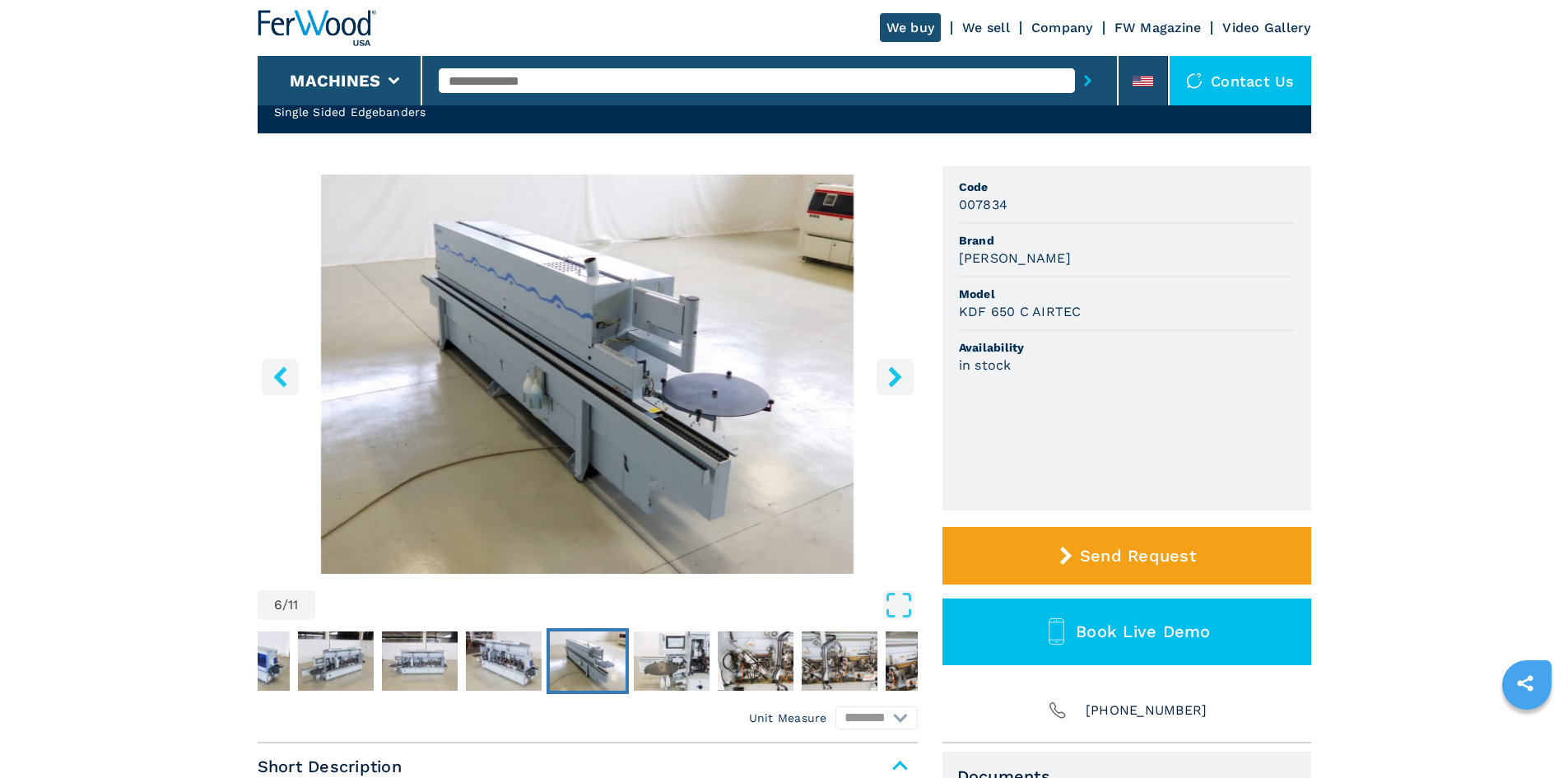
click at [899, 383] on icon "right-button" at bounding box center [895, 376] width 21 height 21
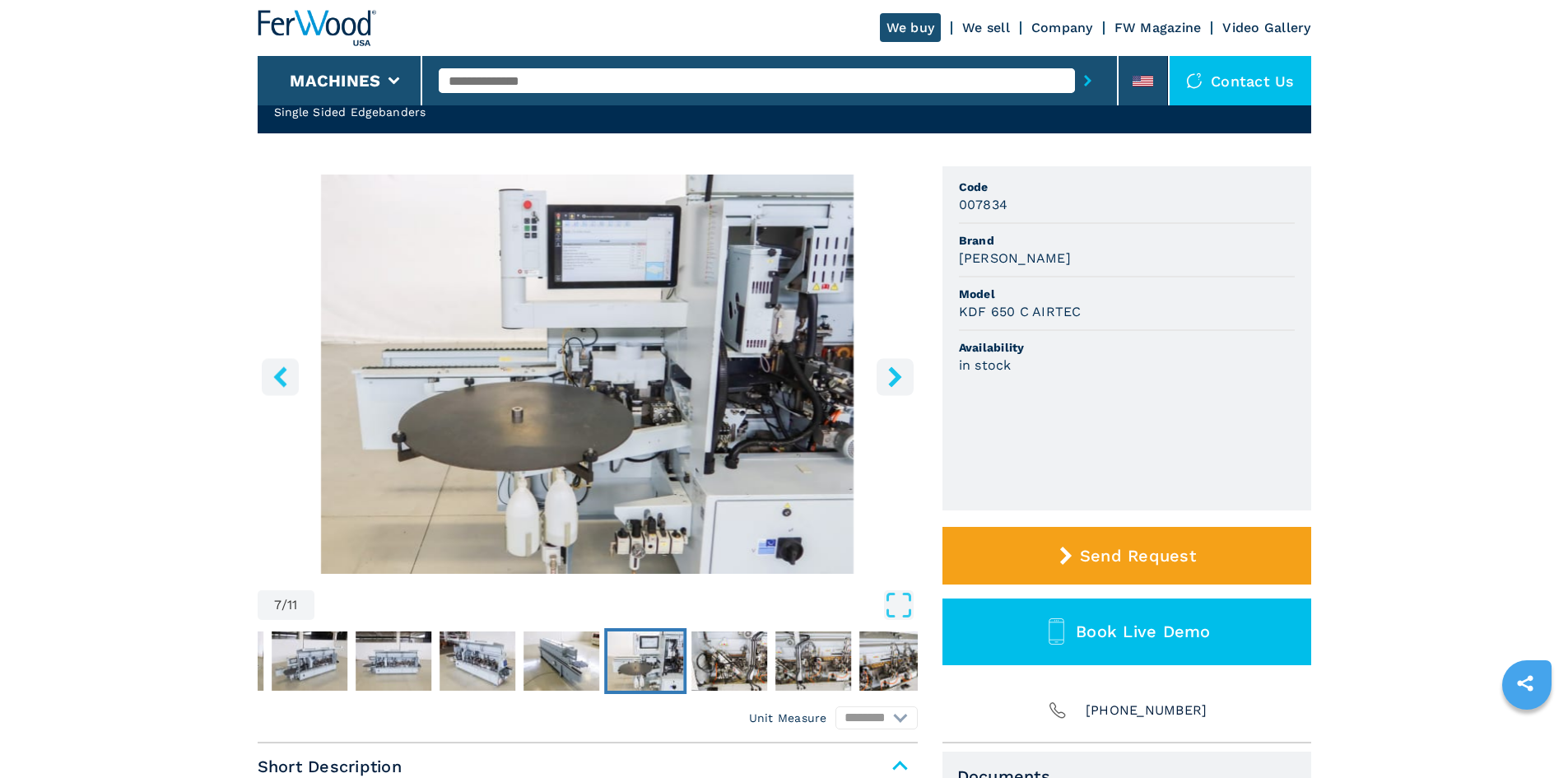
click at [899, 383] on icon "right-button" at bounding box center [895, 376] width 21 height 21
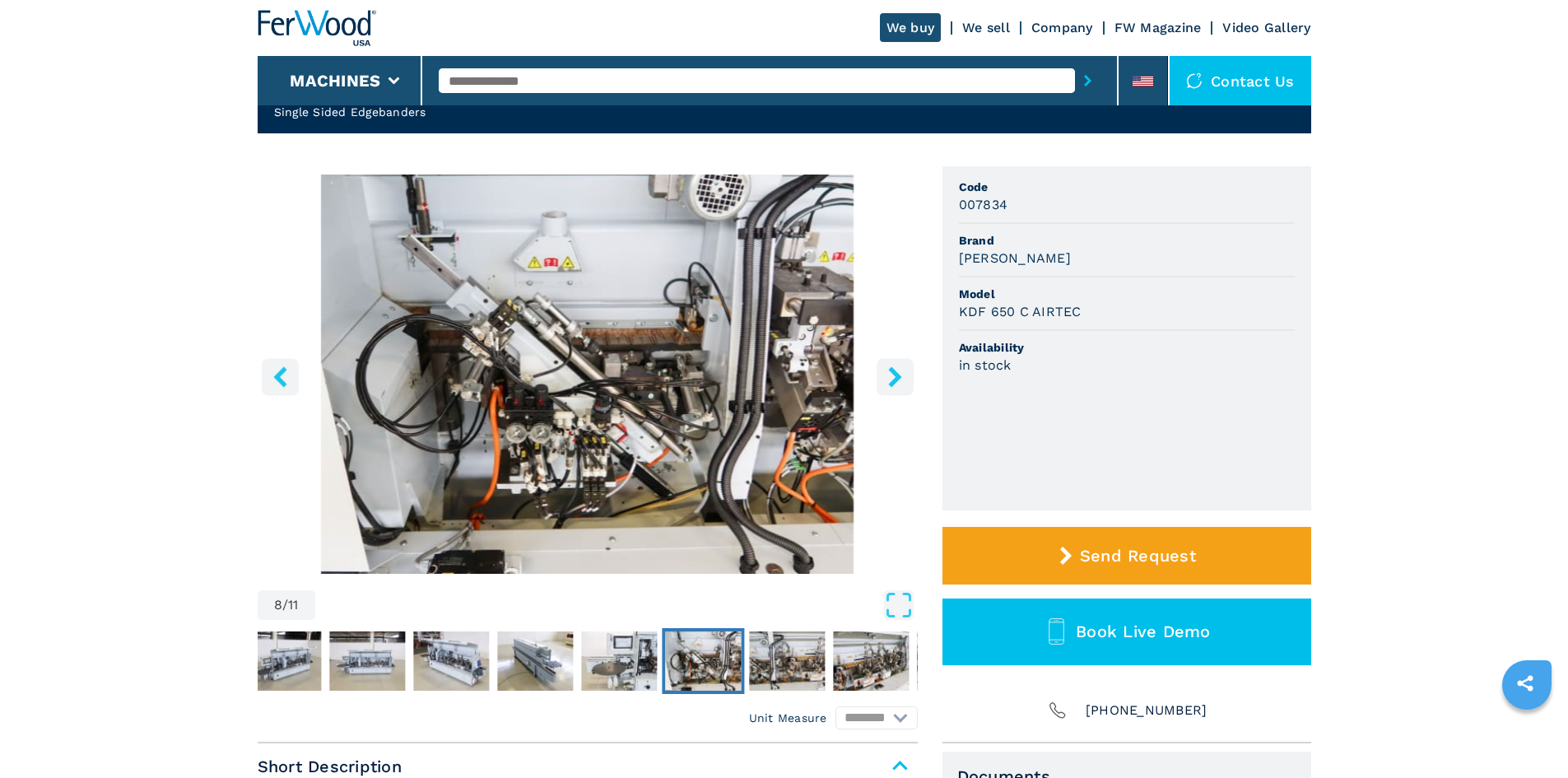
click at [899, 383] on icon "right-button" at bounding box center [895, 376] width 21 height 21
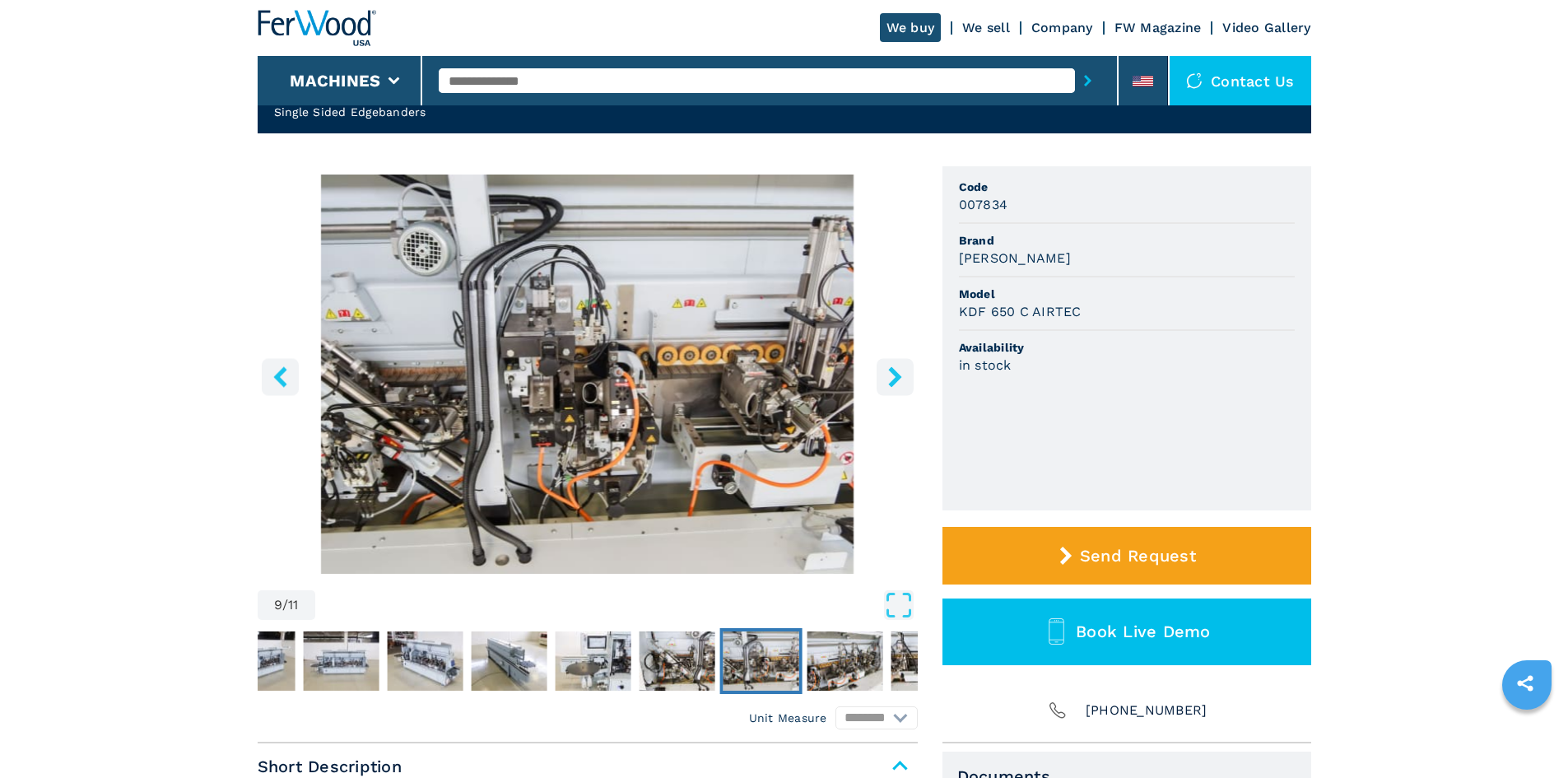
click at [900, 383] on icon "right-button" at bounding box center [895, 376] width 21 height 21
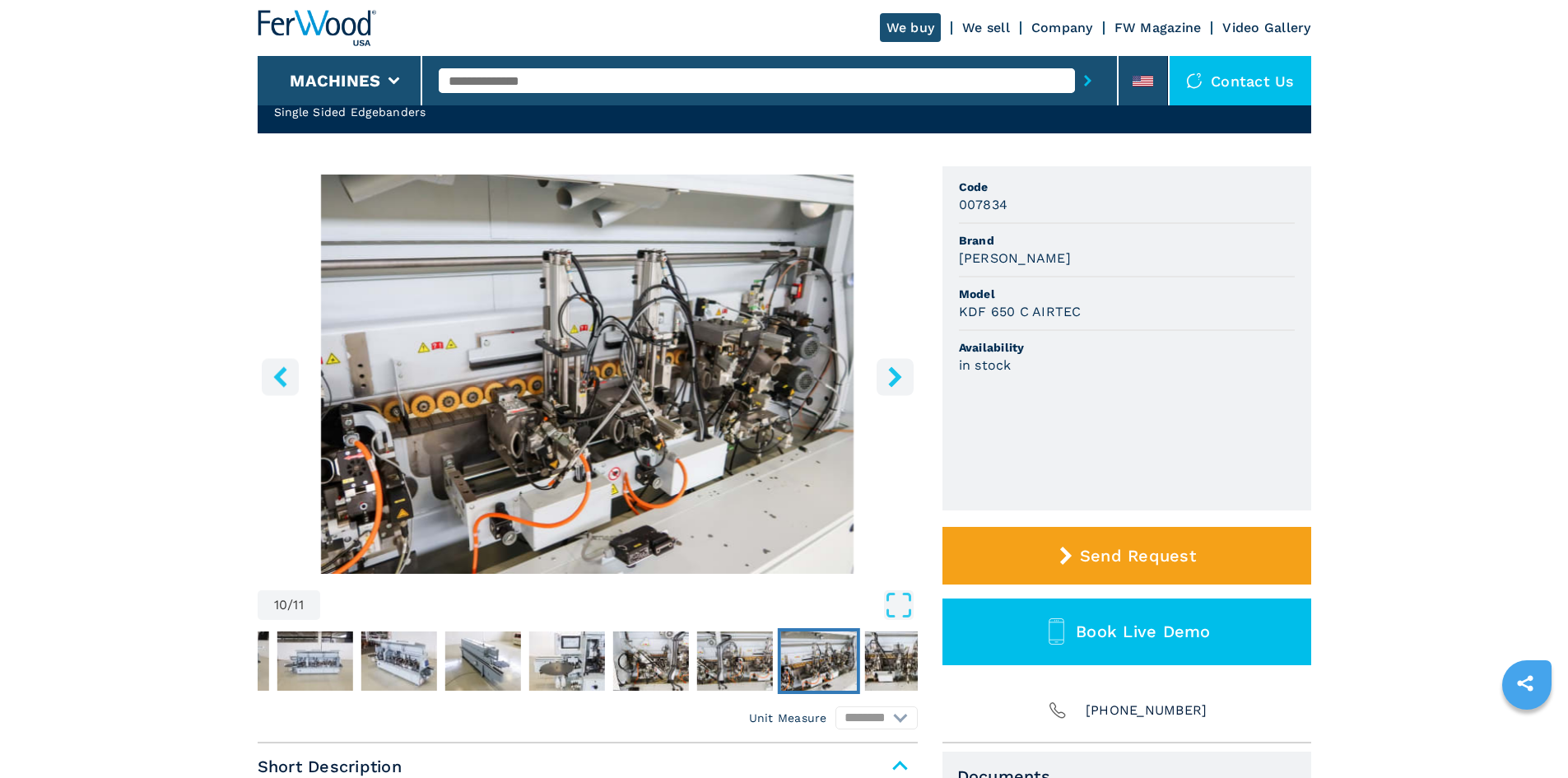
click at [900, 383] on icon "right-button" at bounding box center [895, 376] width 21 height 21
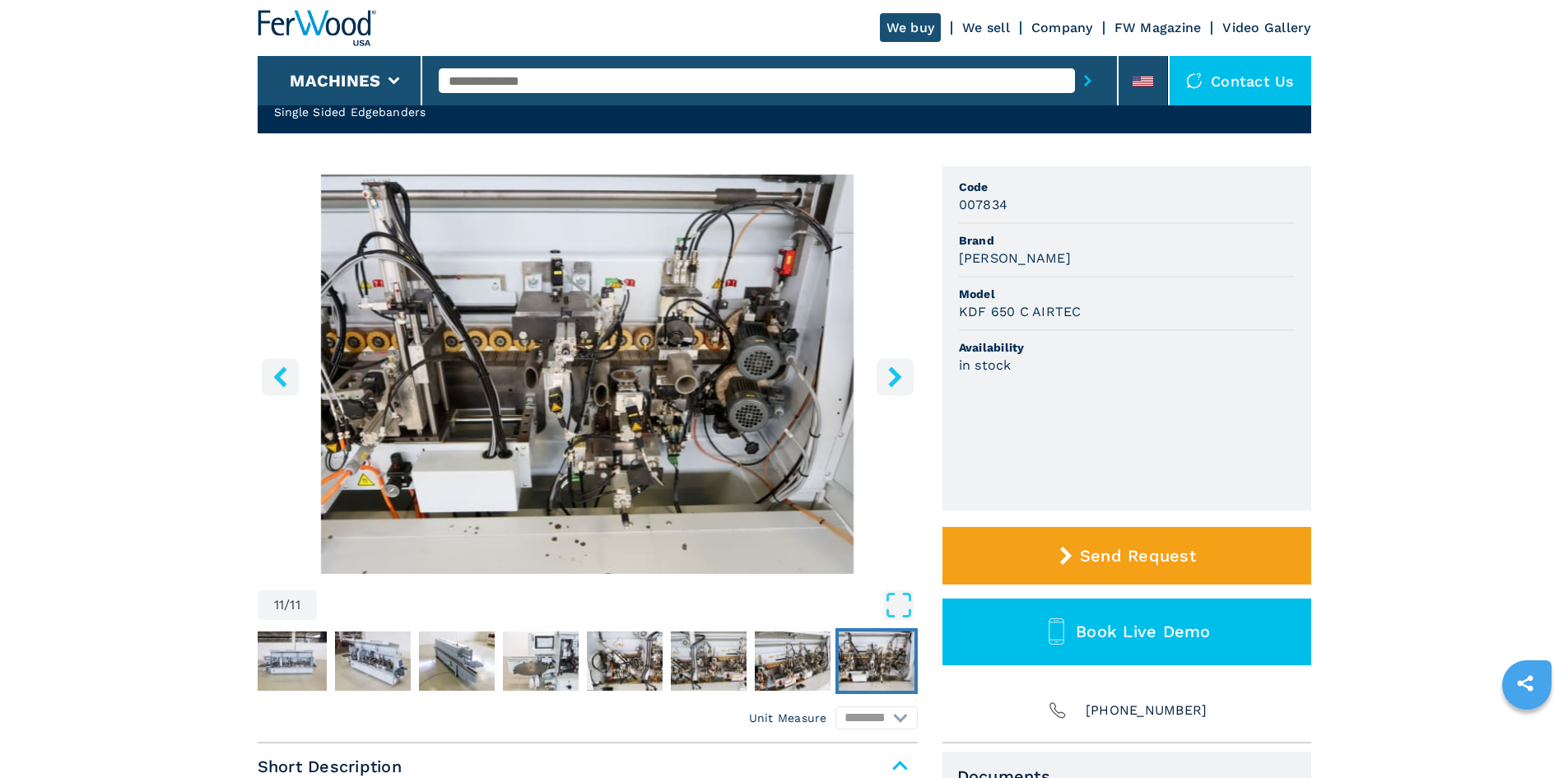
click at [900, 383] on icon "right-button" at bounding box center [895, 376] width 21 height 21
